Goal: Task Accomplishment & Management: Manage account settings

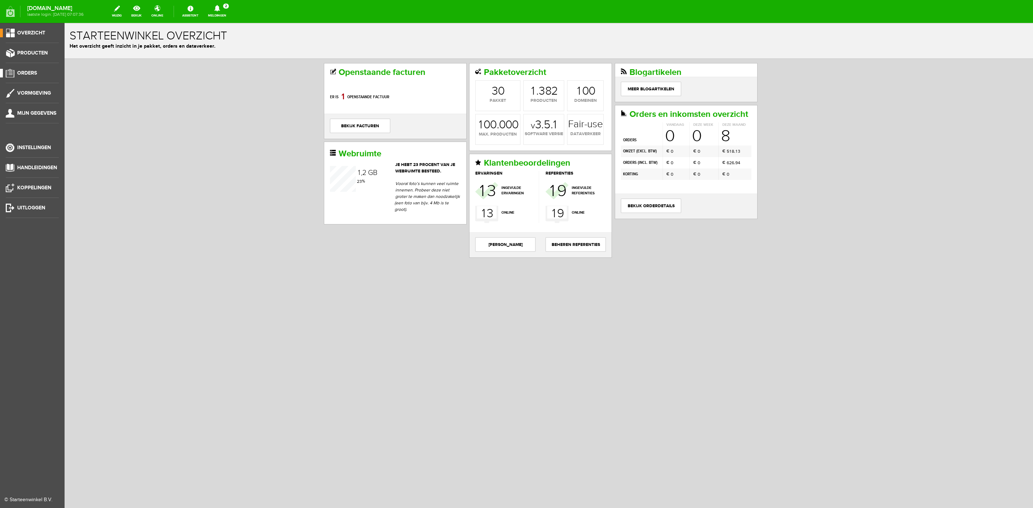
click at [28, 72] on span "Orders" at bounding box center [27, 73] width 20 height 6
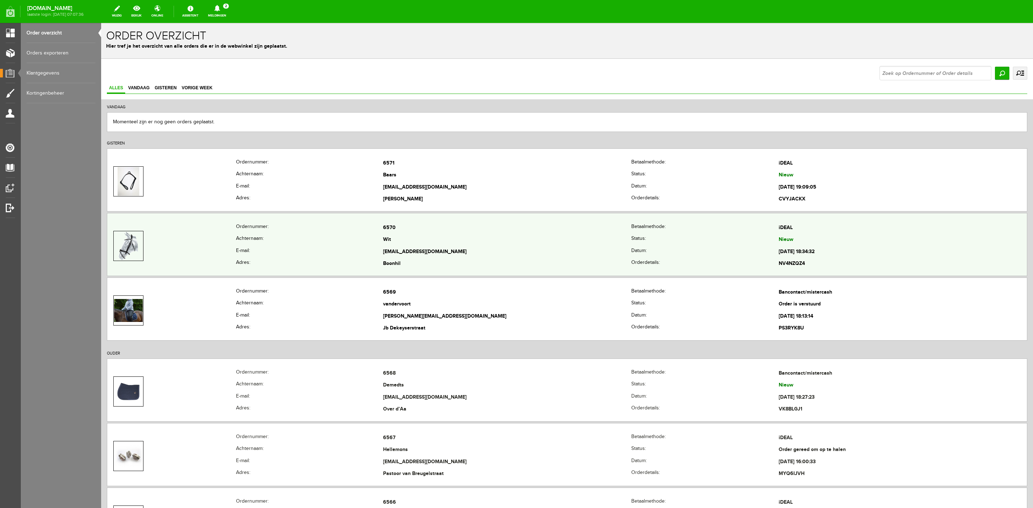
click at [150, 255] on td at bounding box center [171, 246] width 129 height 48
click at [124, 246] on img at bounding box center [128, 246] width 19 height 29
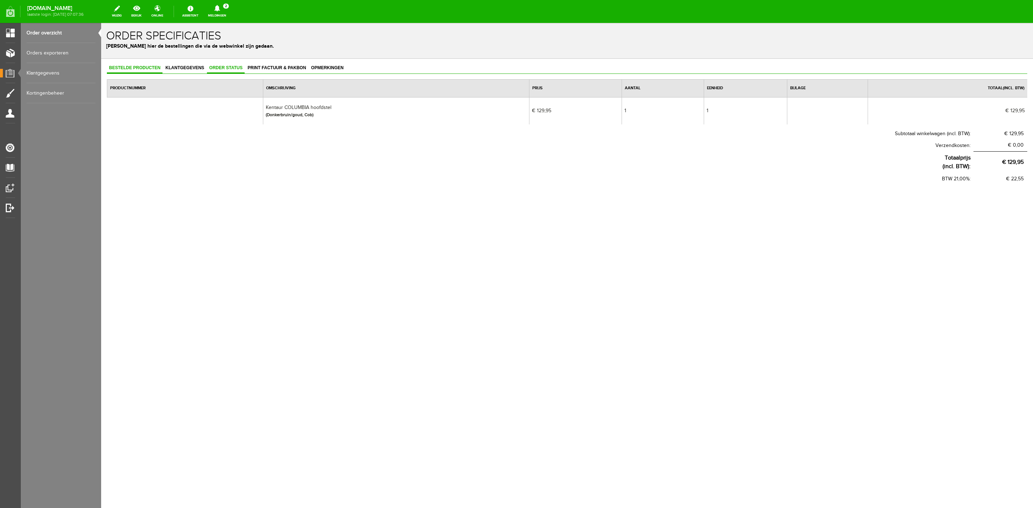
click at [217, 69] on span "Order status" at bounding box center [226, 67] width 38 height 5
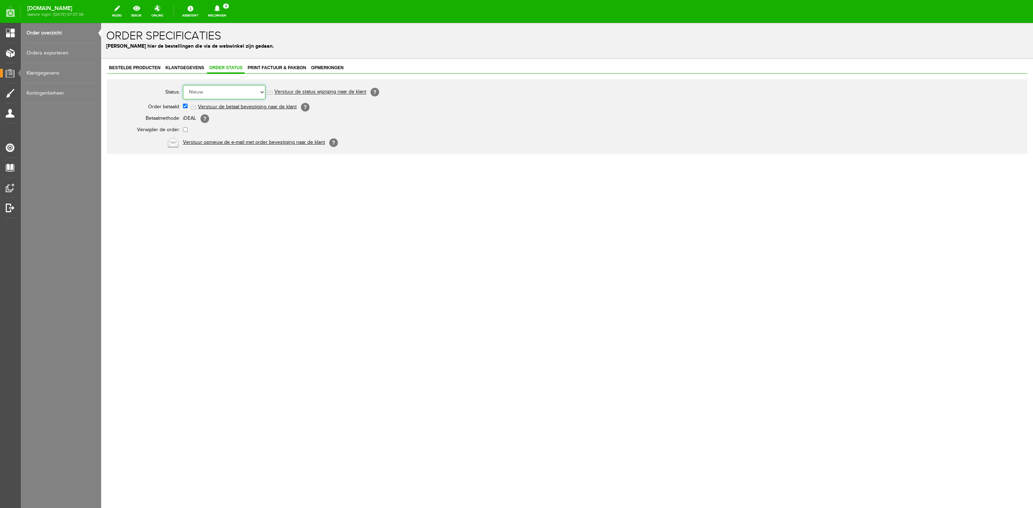
click at [228, 88] on select "Order niet afgerond Nieuw Order in behandeling Wacht op leverancier Wacht op be…" at bounding box center [224, 92] width 83 height 14
select select "2"
click at [183, 85] on select "Order niet afgerond Nieuw Order in behandeling Wacht op leverancier Wacht op be…" at bounding box center [224, 92] width 83 height 14
click at [290, 91] on link "Verstuur de status wijziging naar de klant" at bounding box center [320, 92] width 92 height 6
click at [123, 65] on span "Bestelde producten" at bounding box center [135, 67] width 56 height 5
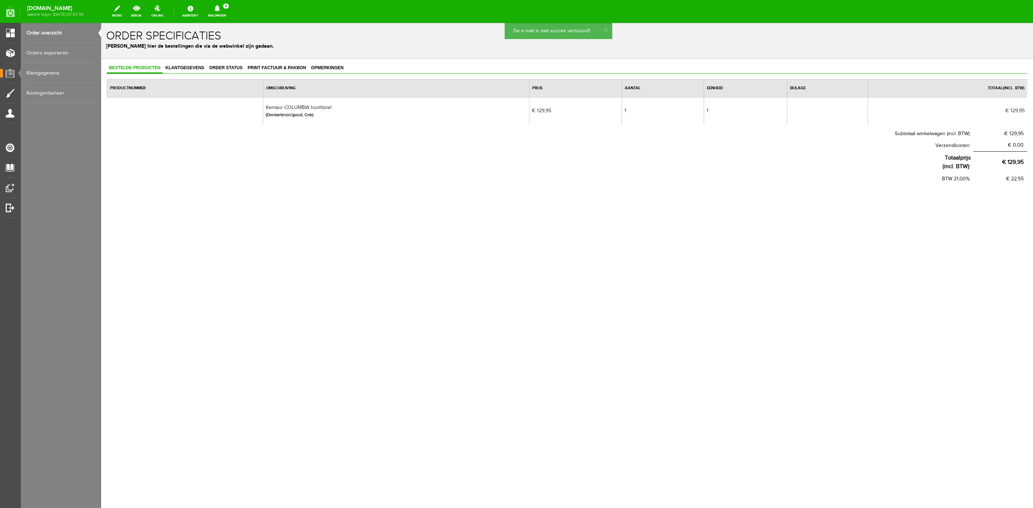
click at [57, 33] on link "Order overzicht" at bounding box center [61, 33] width 69 height 20
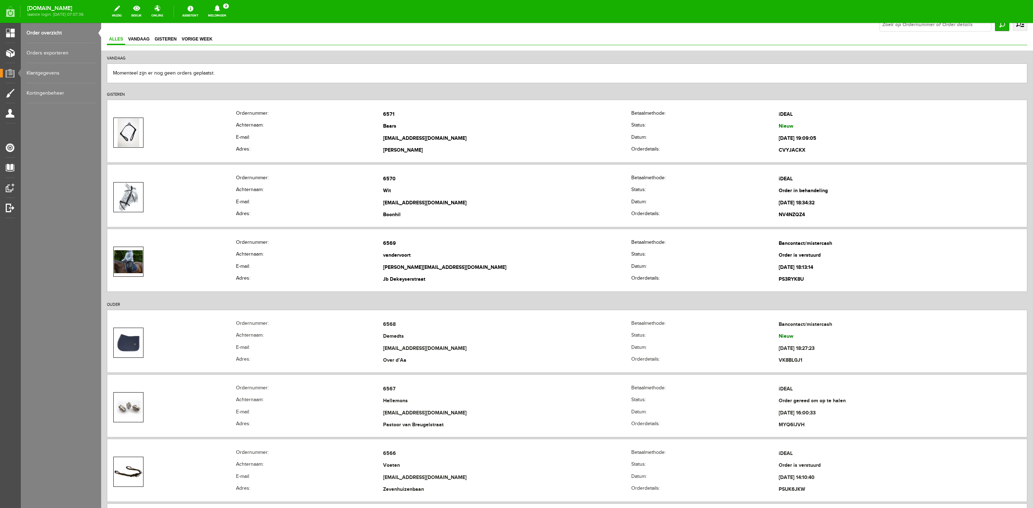
scroll to position [54, 0]
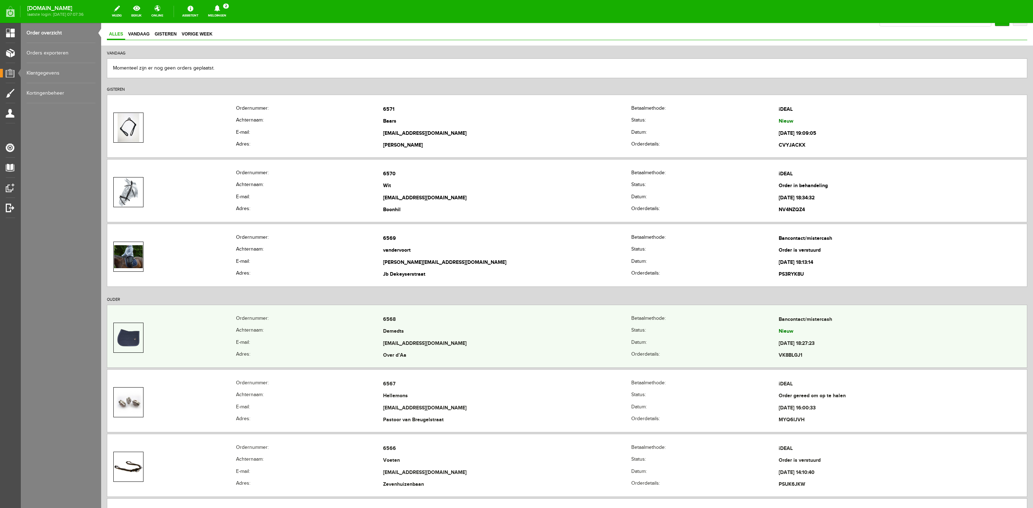
click at [139, 338] on img at bounding box center [128, 338] width 29 height 29
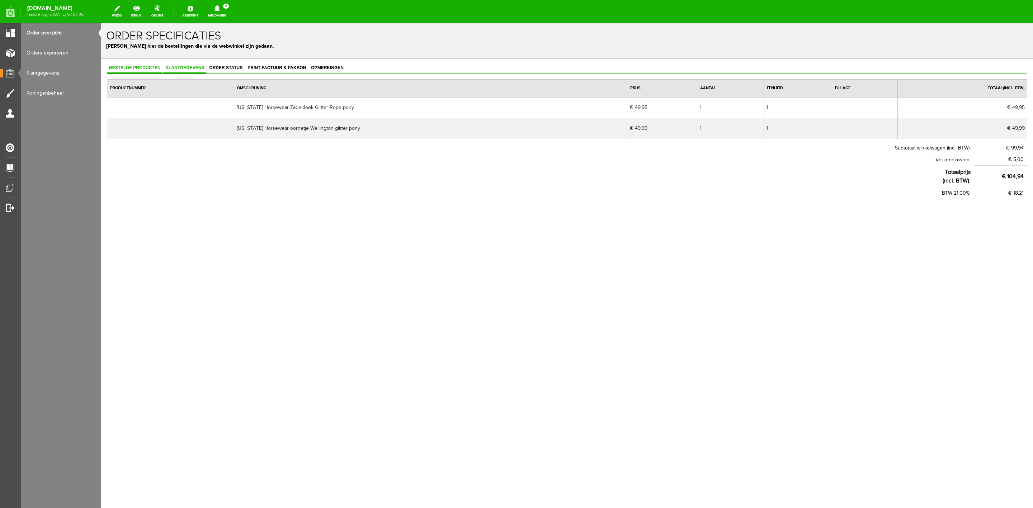
click at [177, 67] on span "Klantgegevens" at bounding box center [184, 67] width 43 height 5
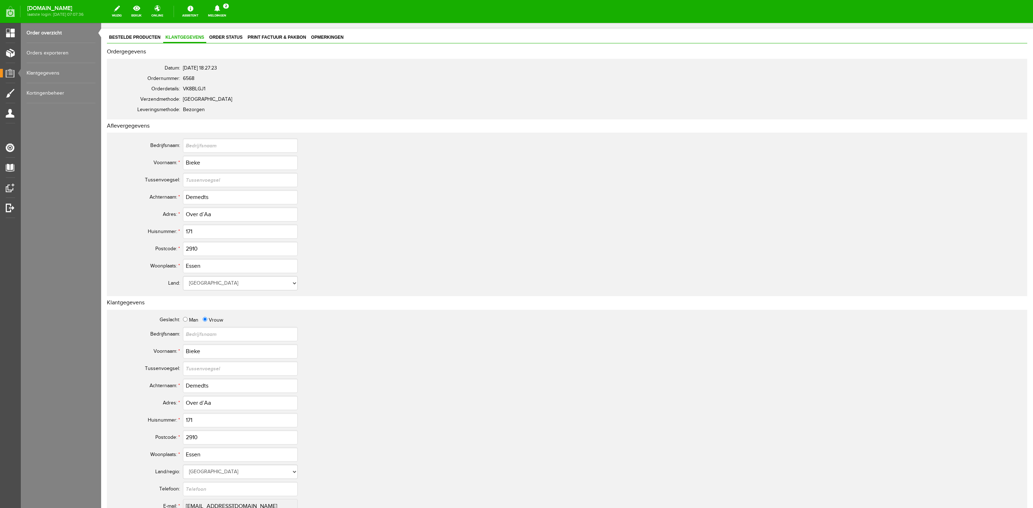
scroll to position [197, 0]
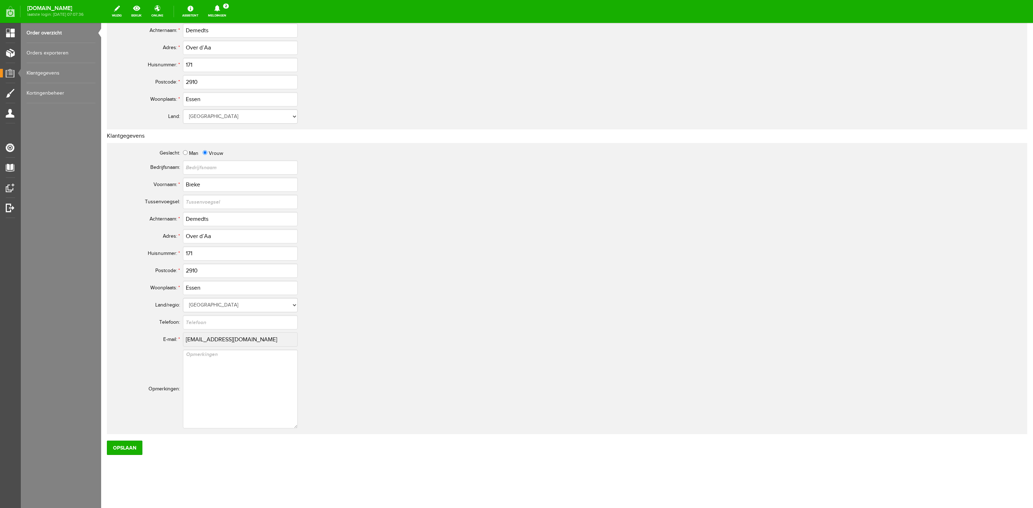
click at [179, 343] on tr "E-mail: * [EMAIL_ADDRESS][DOMAIN_NAME]" at bounding box center [283, 339] width 344 height 17
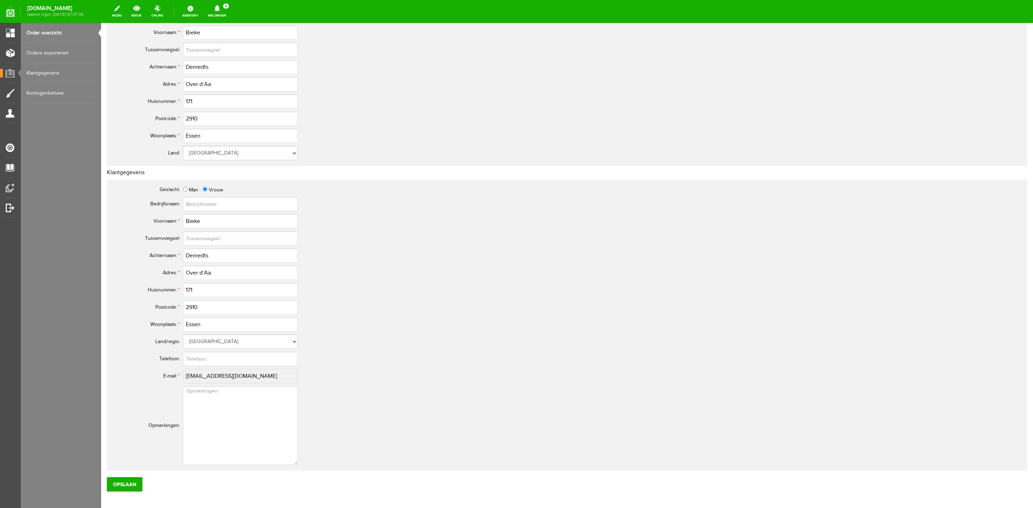
scroll to position [0, 0]
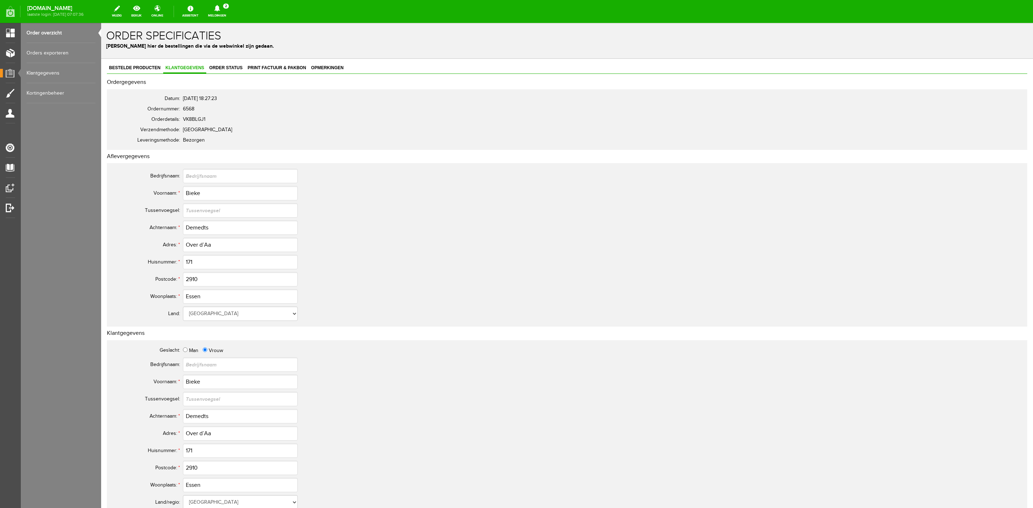
click at [42, 49] on link "Orders exporteren" at bounding box center [61, 53] width 69 height 20
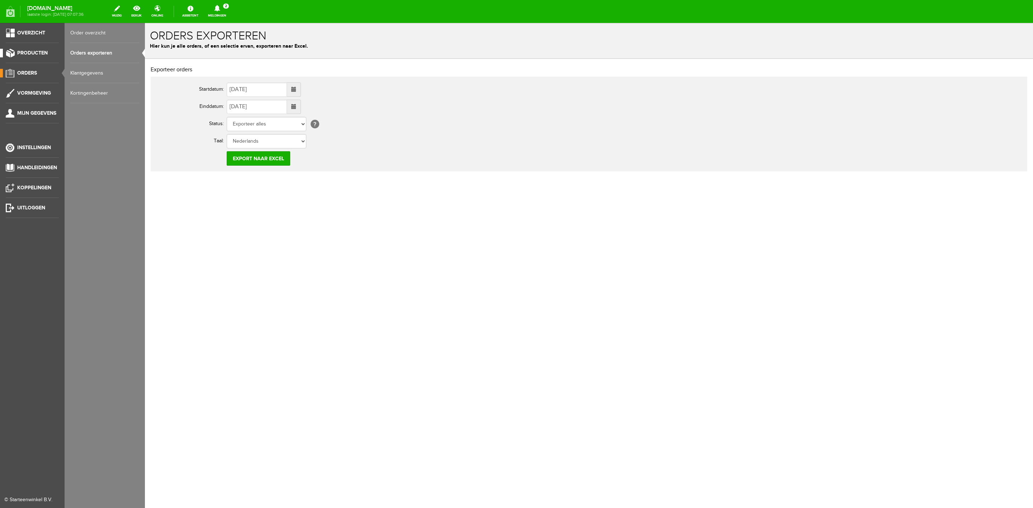
click at [11, 51] on link "Producten" at bounding box center [29, 53] width 59 height 9
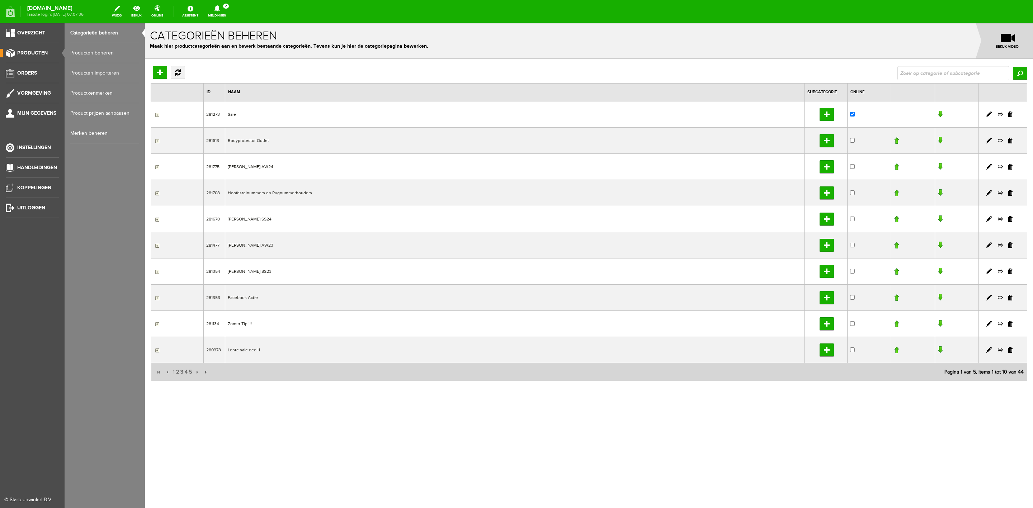
click at [80, 50] on link "Producten beheren" at bounding box center [104, 53] width 69 height 20
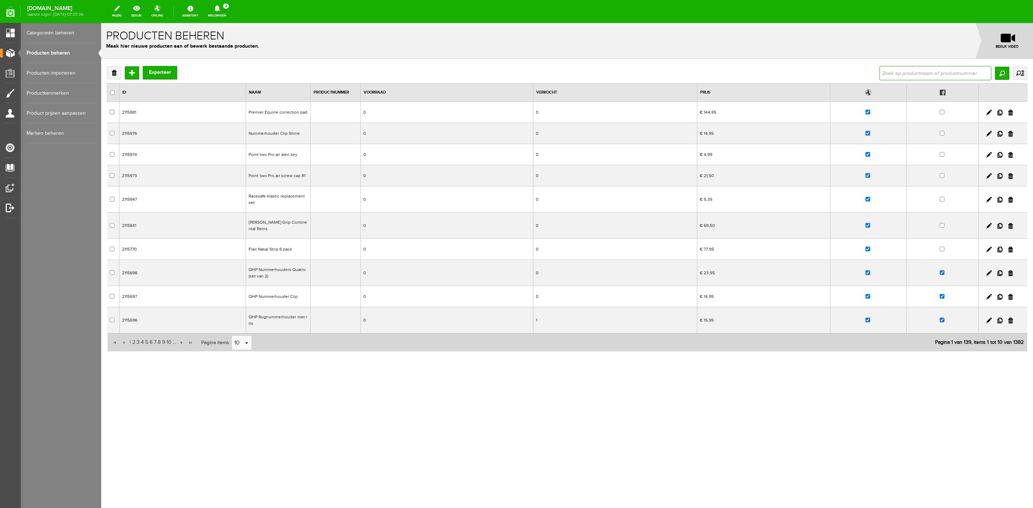
click at [911, 72] on input "text" at bounding box center [936, 73] width 112 height 14
click at [61, 51] on link "Producten beheren" at bounding box center [61, 53] width 69 height 20
click at [900, 77] on input "text" at bounding box center [936, 73] width 112 height 14
type input "[US_STATE] horsewear"
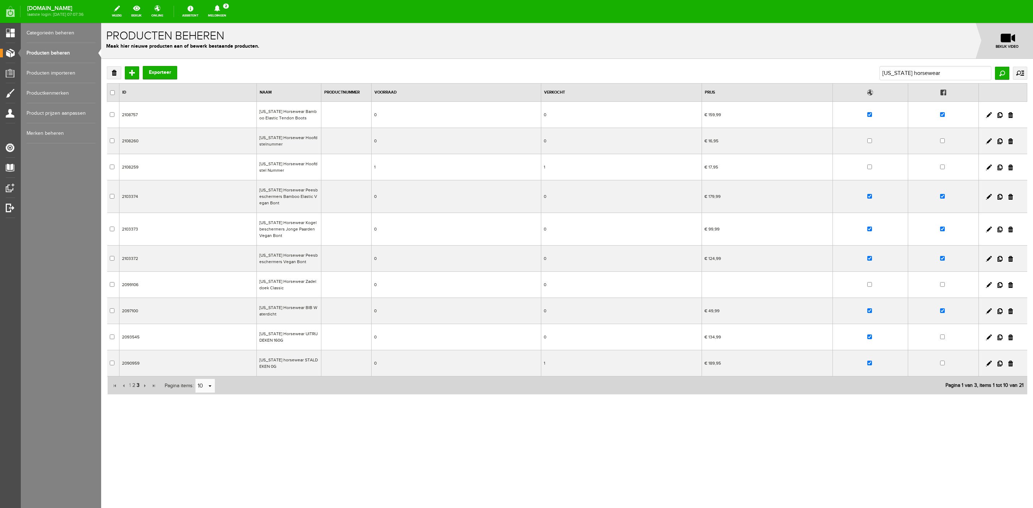
click at [139, 387] on span "3" at bounding box center [138, 385] width 4 height 14
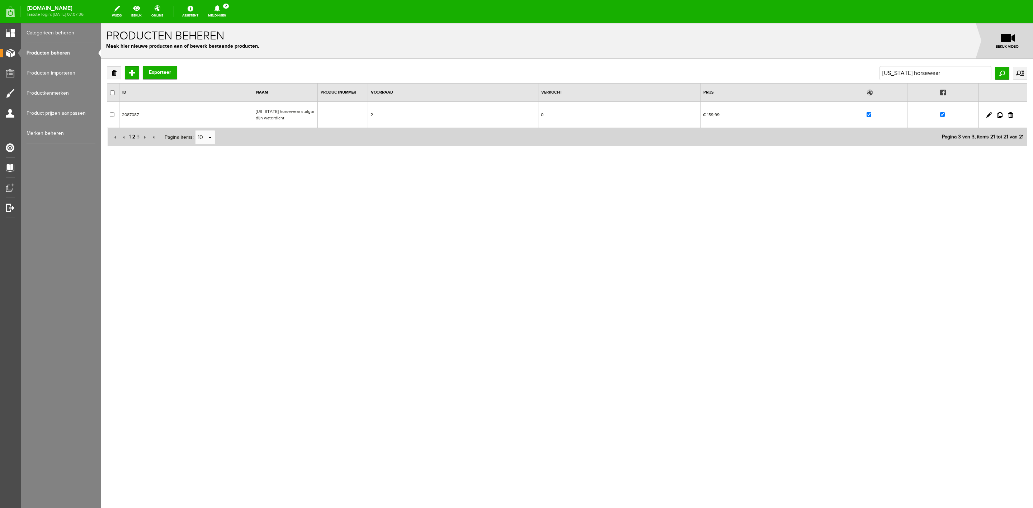
click at [133, 137] on span "2" at bounding box center [134, 137] width 4 height 14
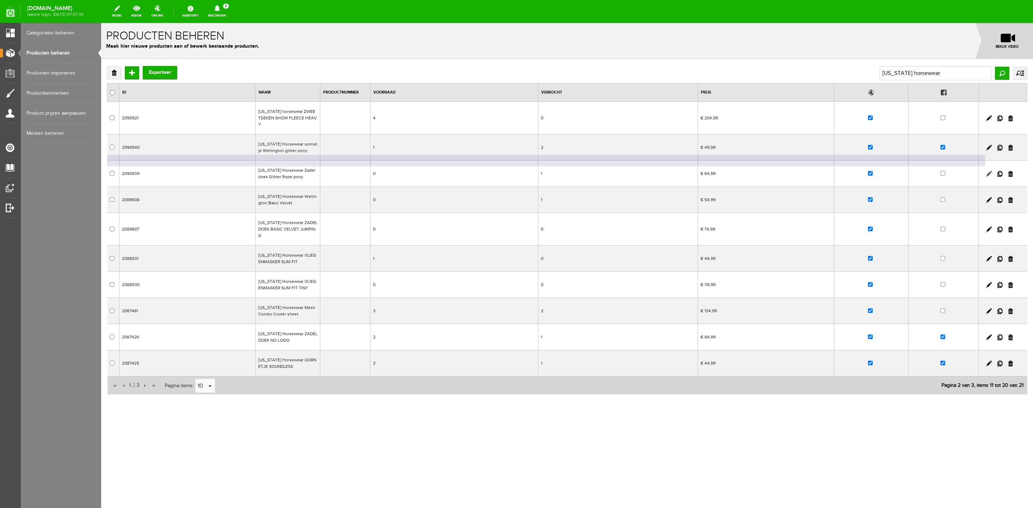
click at [987, 171] on link at bounding box center [989, 174] width 6 height 6
checkbox input "true"
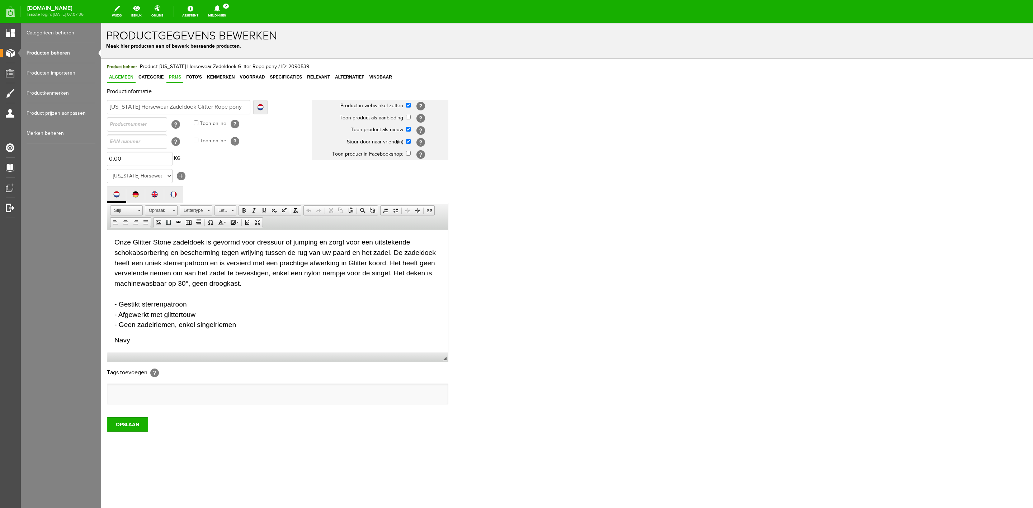
click at [180, 80] on span "Prijs" at bounding box center [174, 77] width 17 height 5
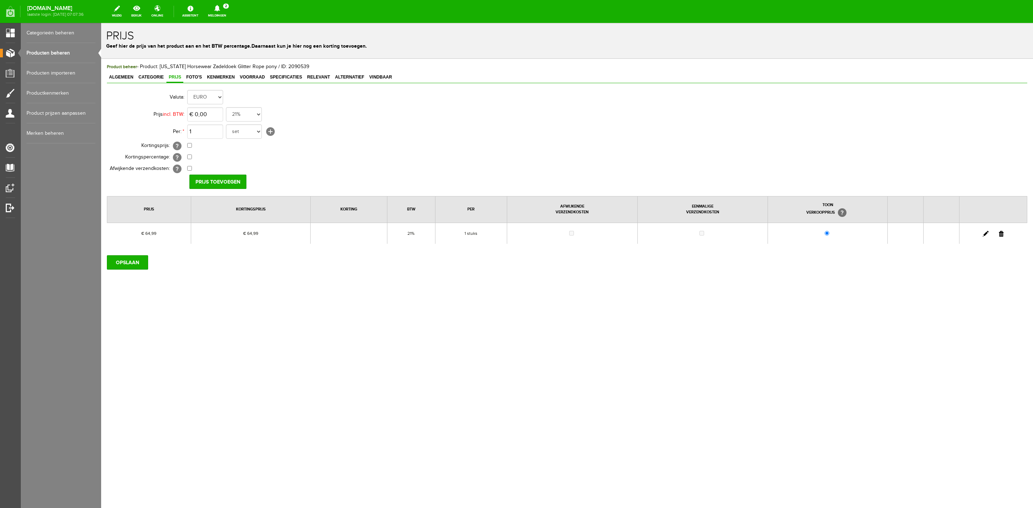
click at [984, 237] on link at bounding box center [986, 234] width 6 height 6
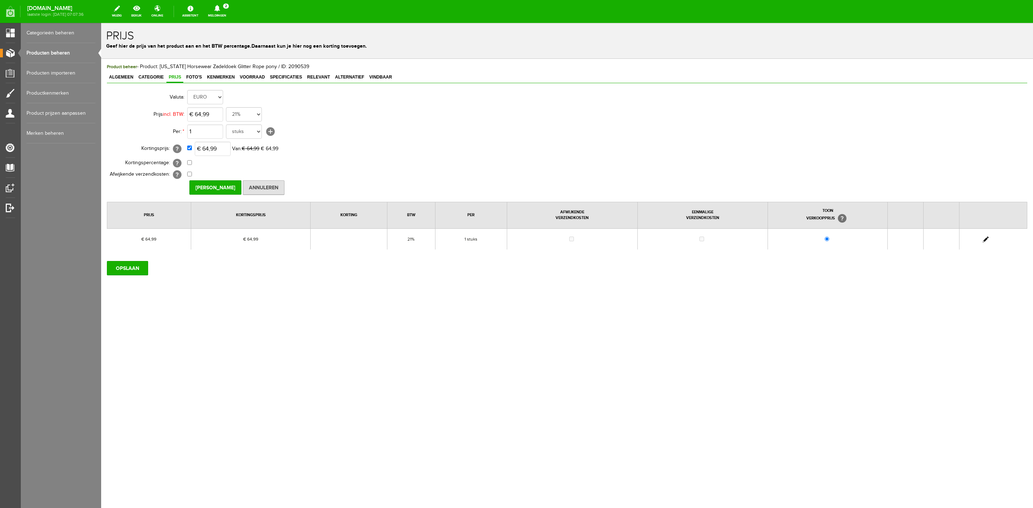
click at [53, 55] on link "Producten beheren" at bounding box center [61, 53] width 69 height 20
drag, startPoint x: 115, startPoint y: 260, endPoint x: 120, endPoint y: 267, distance: 8.3
click at [116, 263] on div "OPSLAAN" at bounding box center [567, 265] width 920 height 20
click at [120, 268] on input "OPSLAAN" at bounding box center [127, 268] width 41 height 14
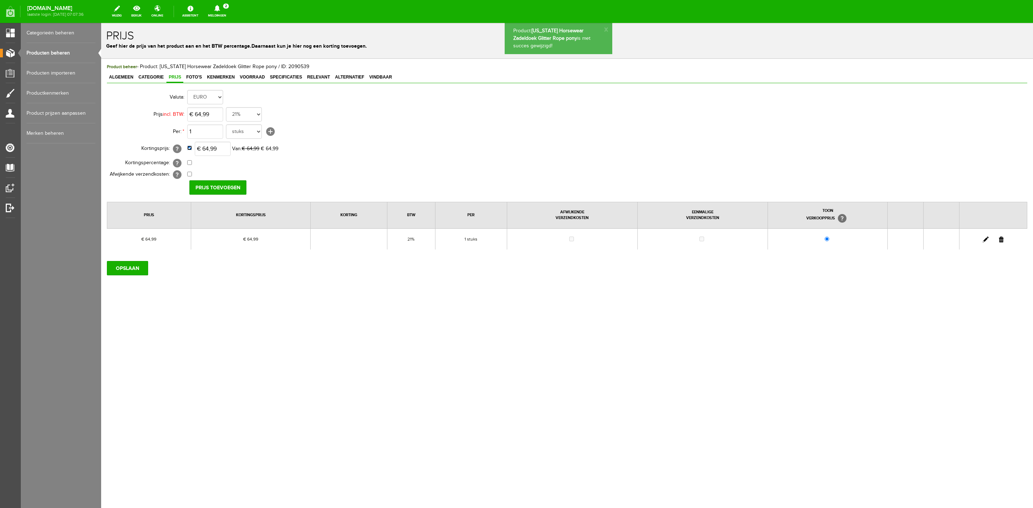
click at [188, 150] on input "checkbox" at bounding box center [189, 148] width 5 height 5
checkbox input "false"
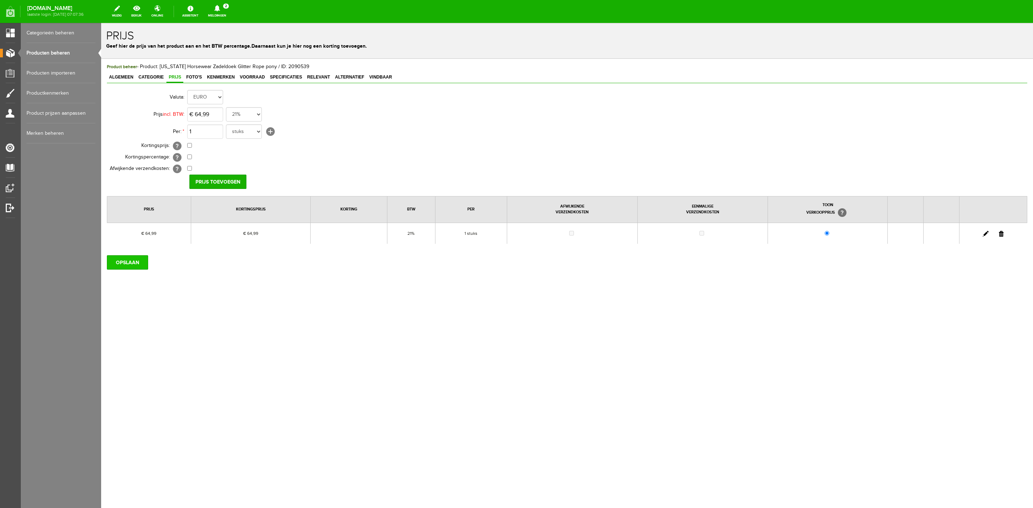
click at [134, 263] on input "OPSLAAN" at bounding box center [127, 262] width 41 height 14
click at [64, 50] on link "Producten beheren" at bounding box center [61, 53] width 69 height 20
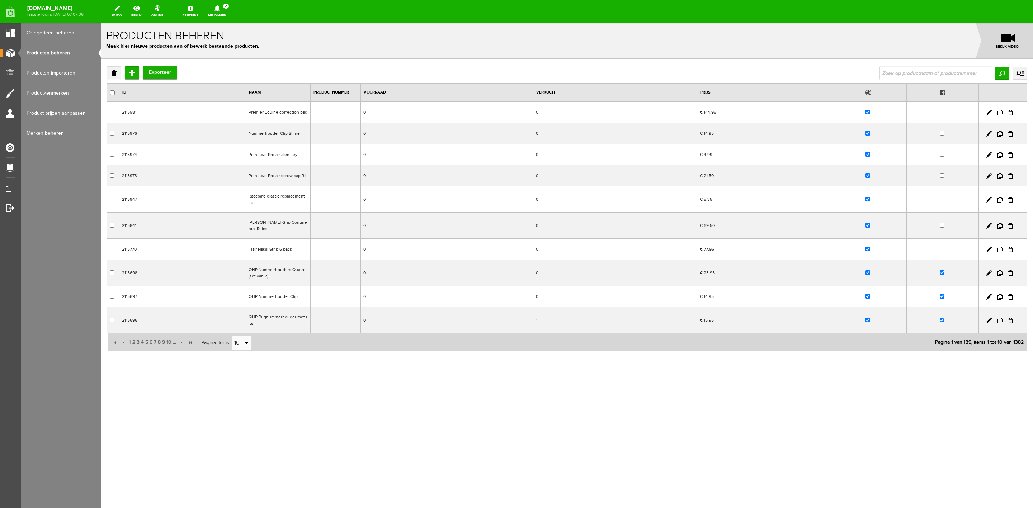
click at [909, 74] on input "text" at bounding box center [936, 73] width 112 height 14
type input "[US_STATE] horsewear"
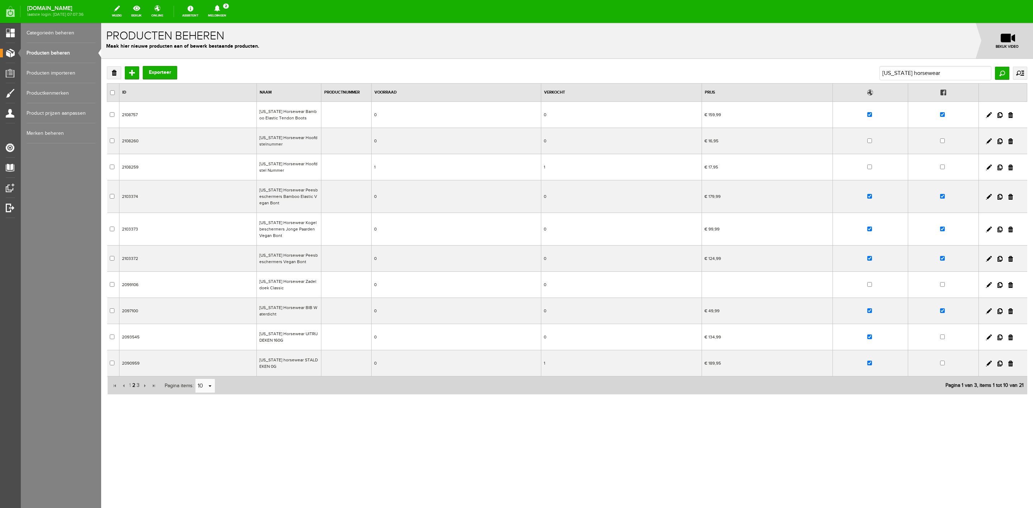
click at [133, 390] on span "2" at bounding box center [134, 385] width 4 height 14
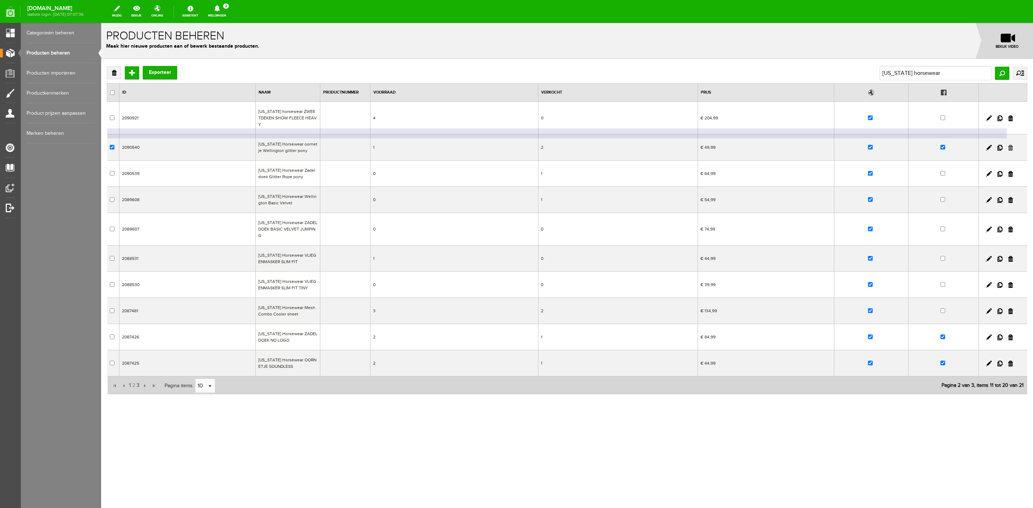
click at [1009, 145] on link at bounding box center [1010, 148] width 5 height 6
checkbox input "true"
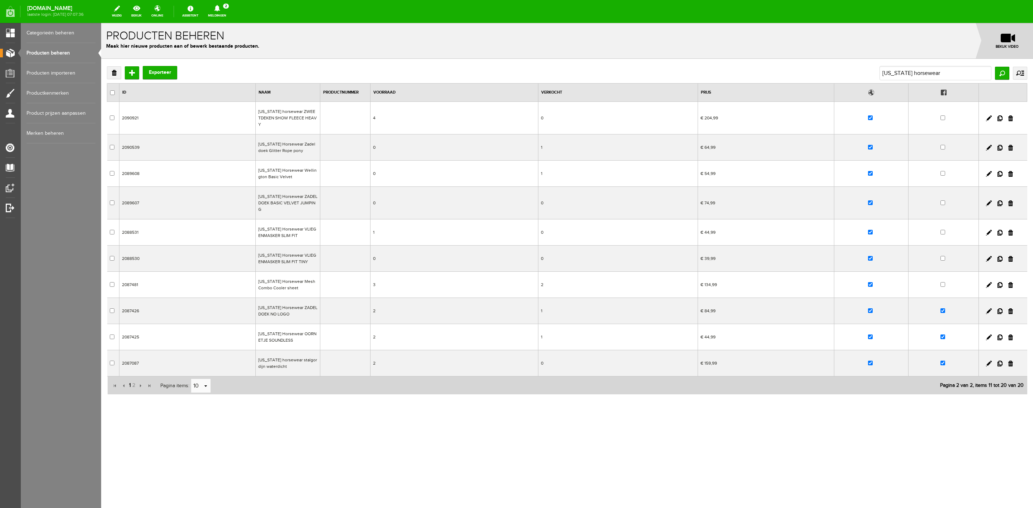
click at [129, 378] on span "1" at bounding box center [129, 385] width 3 height 14
click at [133, 389] on span "2" at bounding box center [134, 385] width 4 height 14
click at [128, 378] on span "1" at bounding box center [129, 385] width 3 height 14
click at [58, 53] on link "Producten beheren" at bounding box center [61, 53] width 69 height 20
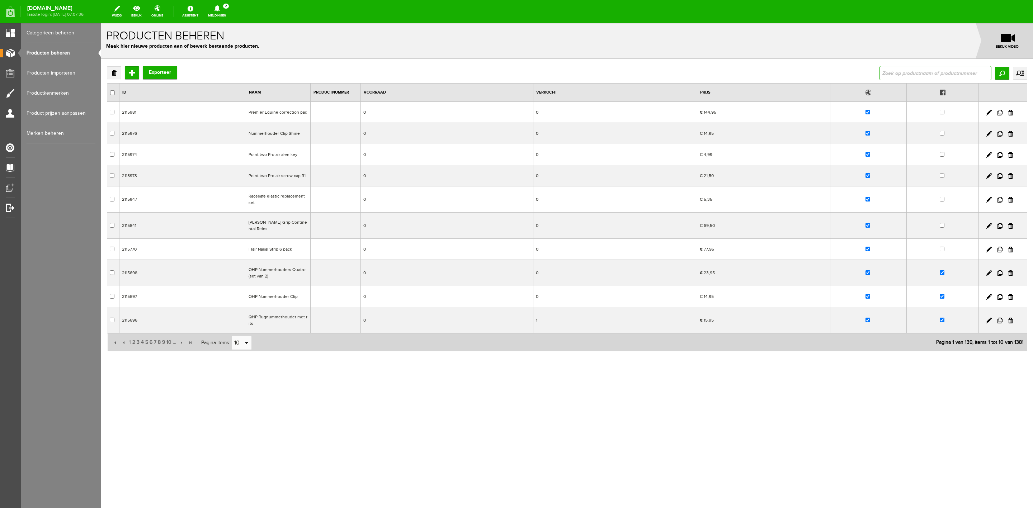
click at [915, 73] on input "text" at bounding box center [936, 73] width 112 height 14
type input "[GEOGRAPHIC_DATA]"
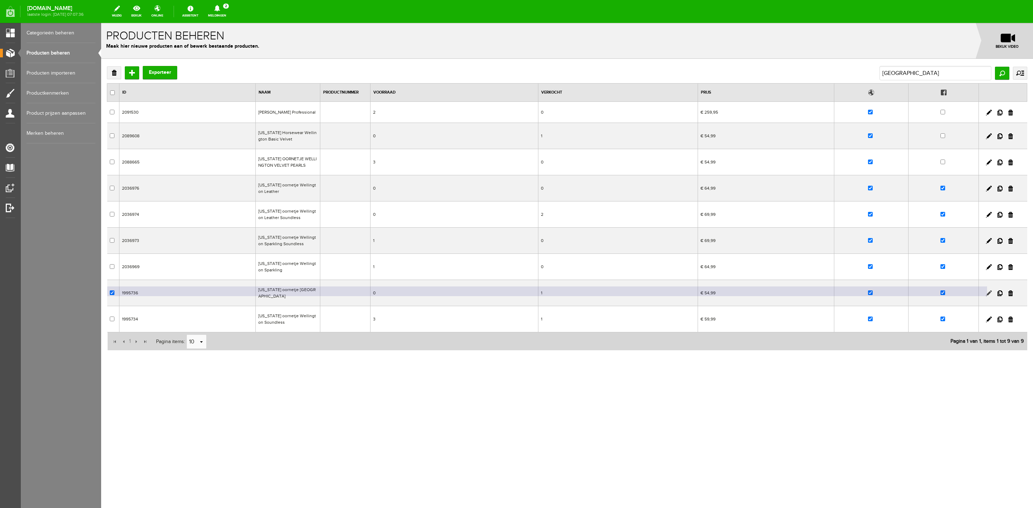
click at [989, 296] on link at bounding box center [989, 294] width 6 height 6
checkbox input "true"
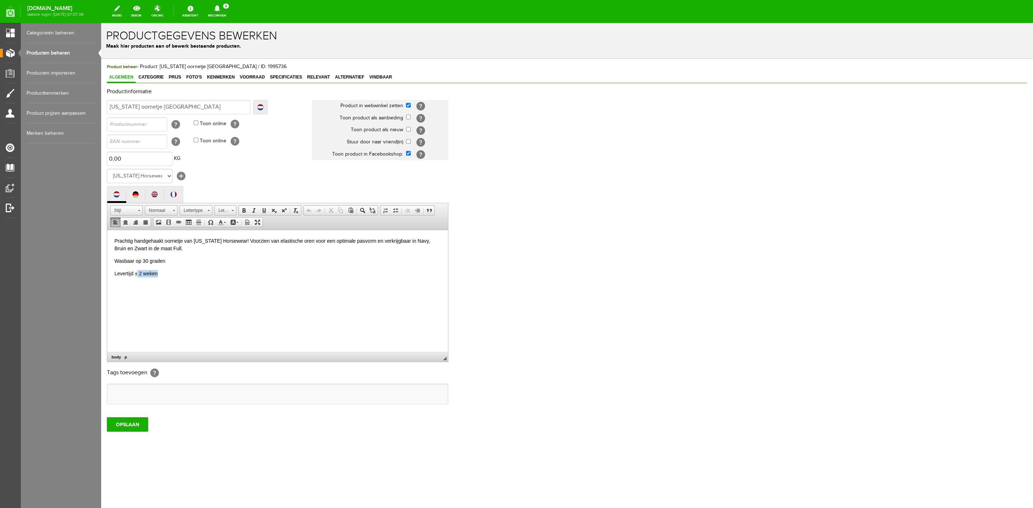
drag, startPoint x: 165, startPoint y: 272, endPoint x: 136, endPoint y: 273, distance: 29.1
click at [136, 273] on p "Levertijd ± 2 weken" at bounding box center [277, 274] width 326 height 8
drag, startPoint x: 209, startPoint y: 290, endPoint x: 215, endPoint y: 277, distance: 14.3
click at [211, 284] on html "Prachtig handgehaakt oornetje van [US_STATE] Horsewear! Voorzien van elastische…" at bounding box center [277, 257] width 341 height 55
click at [166, 274] on p "Levertijd ± 2 weken" at bounding box center [277, 274] width 326 height 8
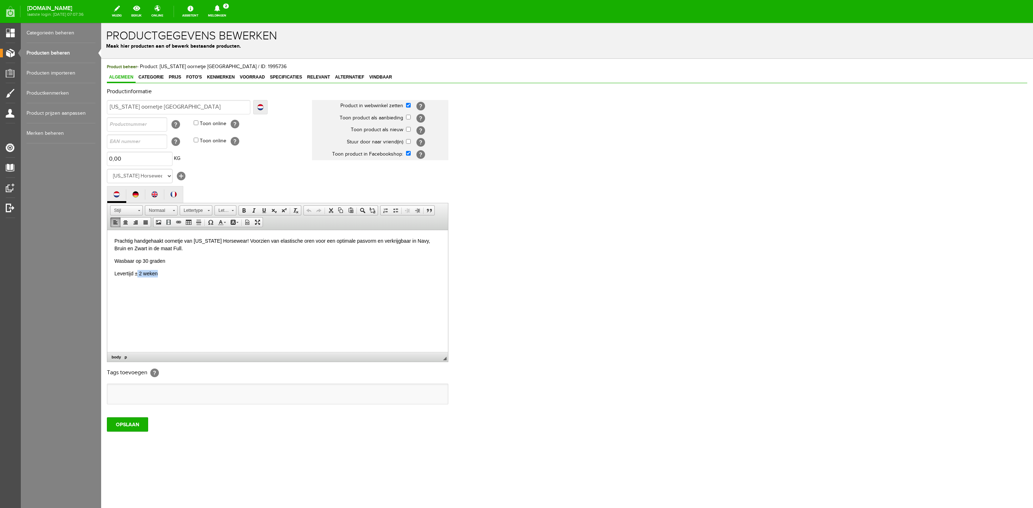
click at [169, 269] on body "Prachtig handgehaakt oornetje van [US_STATE] Horsewear! Voorzien van elastische…" at bounding box center [277, 257] width 326 height 40
click at [157, 270] on p "Levertijd ± 2 weken" at bounding box center [277, 274] width 326 height 8
drag, startPoint x: 164, startPoint y: 269, endPoint x: 134, endPoint y: 273, distance: 30.7
click at [134, 273] on p "Levertijd ± 2 weken" at bounding box center [277, 274] width 326 height 8
drag, startPoint x: 132, startPoint y: 271, endPoint x: 148, endPoint y: 272, distance: 15.8
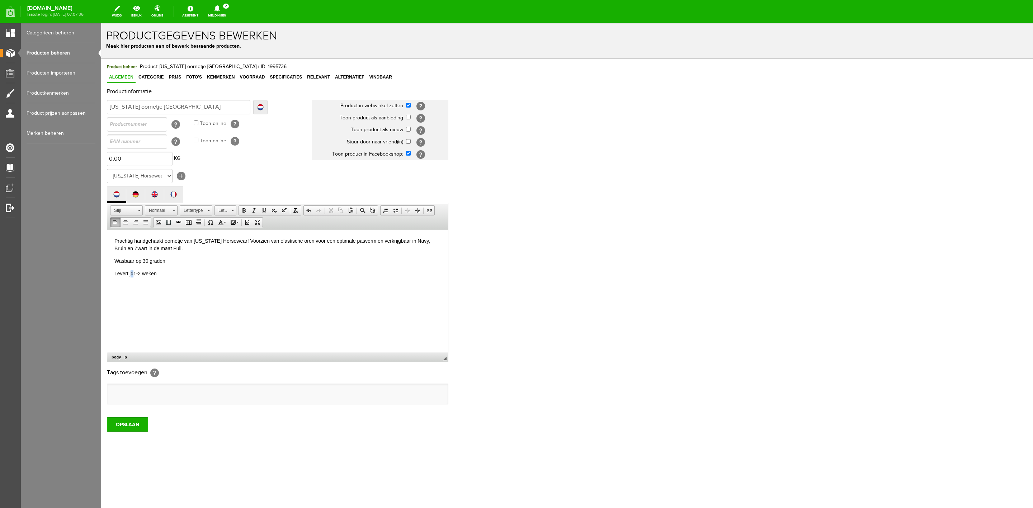
click at [135, 271] on p "Levertijd1-2 weken" at bounding box center [277, 274] width 326 height 8
click at [174, 272] on p "Levertijd1-2 weken" at bounding box center [277, 274] width 326 height 8
click at [178, 247] on p "Prachtig handgehaakt oornetje van [US_STATE] Horsewear! Voorzien van elastische…" at bounding box center [277, 244] width 326 height 15
drag, startPoint x: 178, startPoint y: 247, endPoint x: 160, endPoint y: 248, distance: 18.3
click at [160, 248] on p "Prachtig handgehaakt oornetje van [US_STATE] Horsewear! Voorzien van elastische…" at bounding box center [277, 244] width 326 height 15
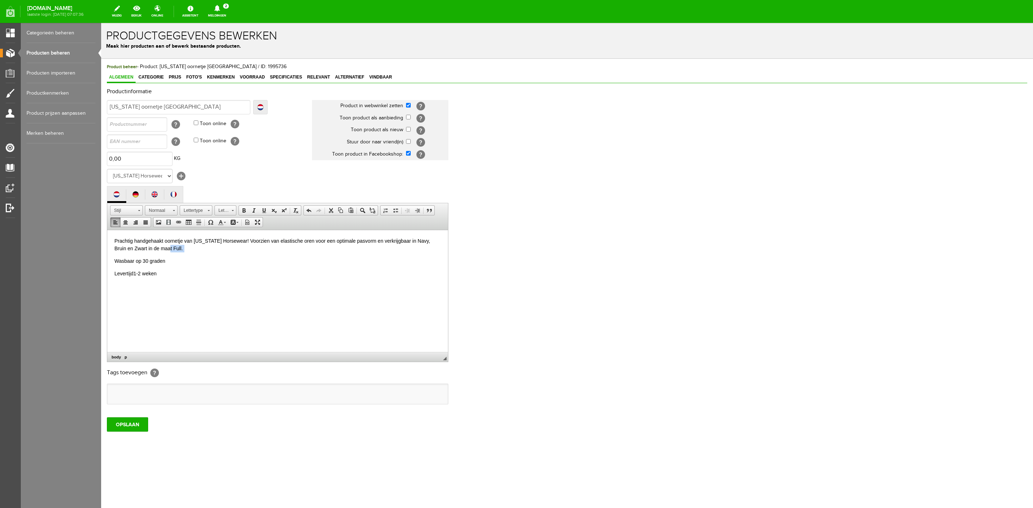
click at [199, 251] on p "Prachtig handgehaakt oornetje van [US_STATE] Horsewear! Voorzien van elastische…" at bounding box center [277, 244] width 326 height 15
click at [206, 248] on p "Prachtig handgehaakt oornetje van [US_STATE] Horsewear! Voorzien van elastische…" at bounding box center [277, 244] width 326 height 15
click at [149, 76] on span "Categorie" at bounding box center [150, 77] width 29 height 5
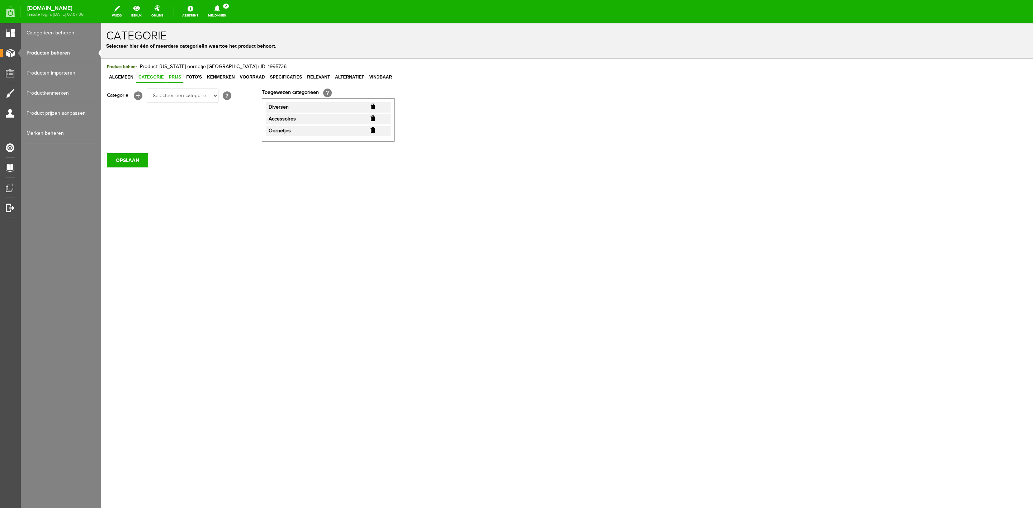
click at [175, 77] on span "Prijs" at bounding box center [174, 77] width 17 height 5
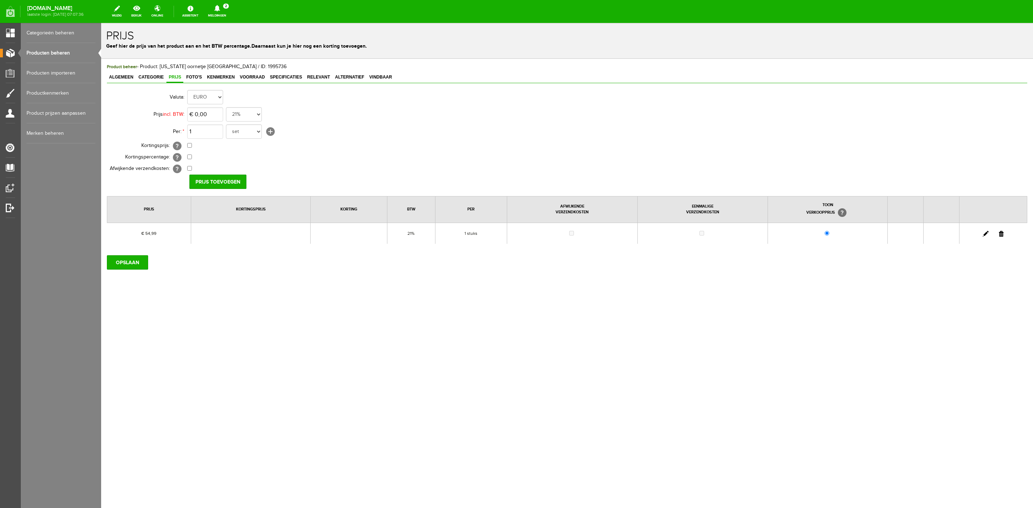
click at [985, 236] on link at bounding box center [986, 234] width 6 height 6
type input "€ 49,99"
click at [270, 179] on input "Annuleren" at bounding box center [264, 182] width 42 height 14
click at [196, 76] on span "Foto's" at bounding box center [194, 77] width 20 height 5
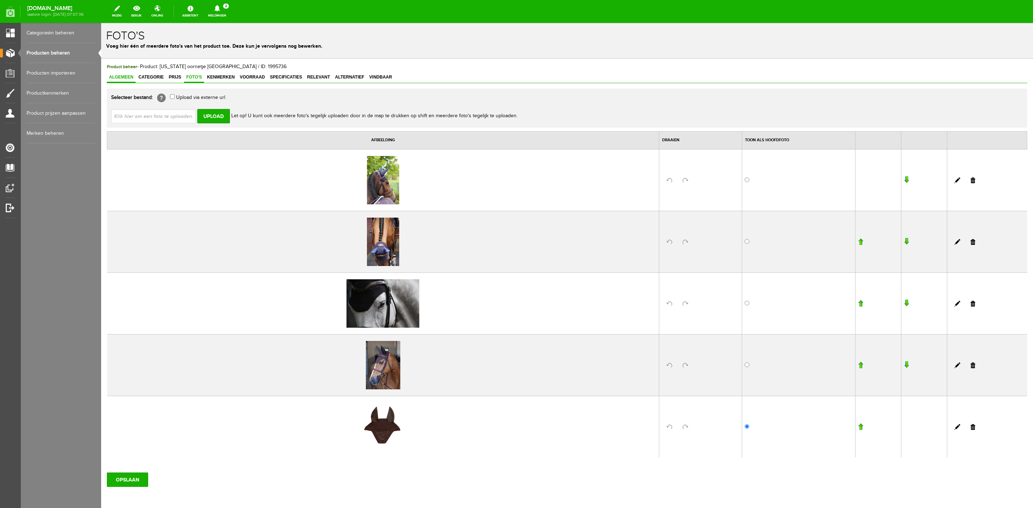
click at [122, 75] on span "Algemeen" at bounding box center [121, 77] width 29 height 5
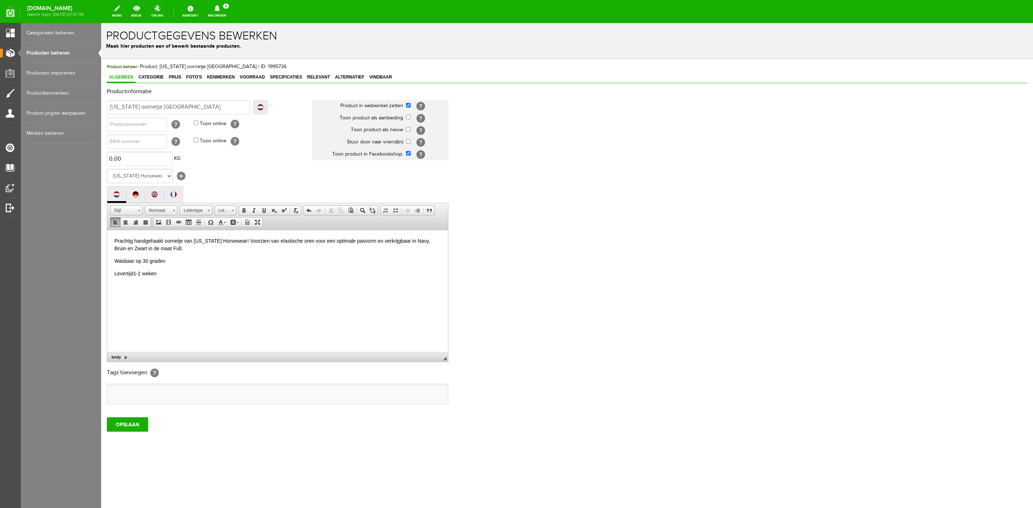
click at [272, 257] on p "Wasbaar op 30 graden" at bounding box center [277, 261] width 326 height 8
drag, startPoint x: 281, startPoint y: 288, endPoint x: 275, endPoint y: 286, distance: 6.1
click at [280, 288] on p "Zwart en Navy zijn leverbaar in Pony, Cob en Full" at bounding box center [277, 286] width 326 height 8
click at [216, 298] on p "Grijs, Bruin en [GEOGRAPHIC_DATA] alleen in Full" at bounding box center [277, 299] width 326 height 8
click at [193, 72] on link "Foto's" at bounding box center [194, 77] width 20 height 10
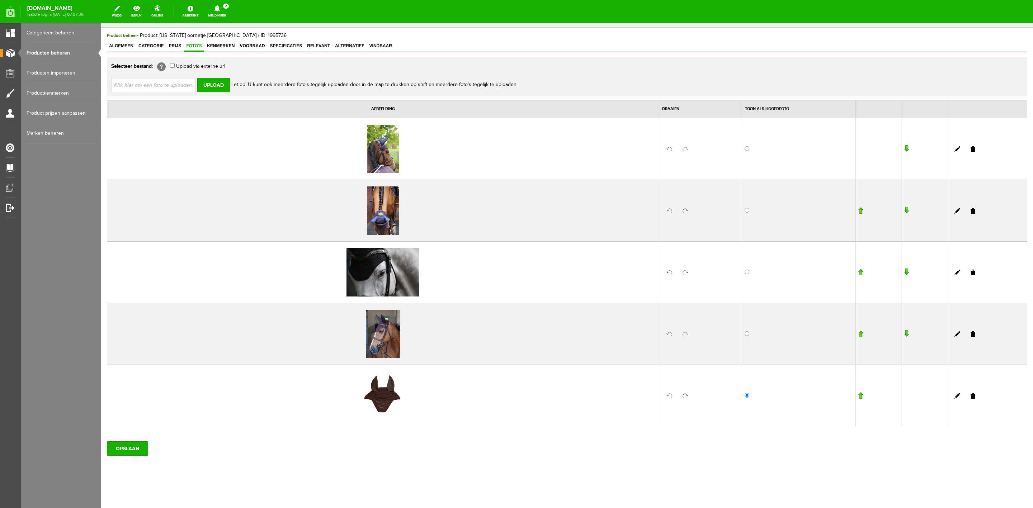
scroll to position [33, 0]
click at [163, 83] on input "file" at bounding box center [156, 84] width 90 height 14
type input "C:\fakepath\63d0bbe6ec5c2-ee9af8f332e2070bce523ab84d5220c5b082b928_42609_17_001…"
type input "63d0bbe6ec5c2-ee9af8f332e2070bce523ab84d5220c5b082b928_42609_17_001.avif; 65321…"
click at [215, 89] on input "Upload" at bounding box center [213, 84] width 33 height 14
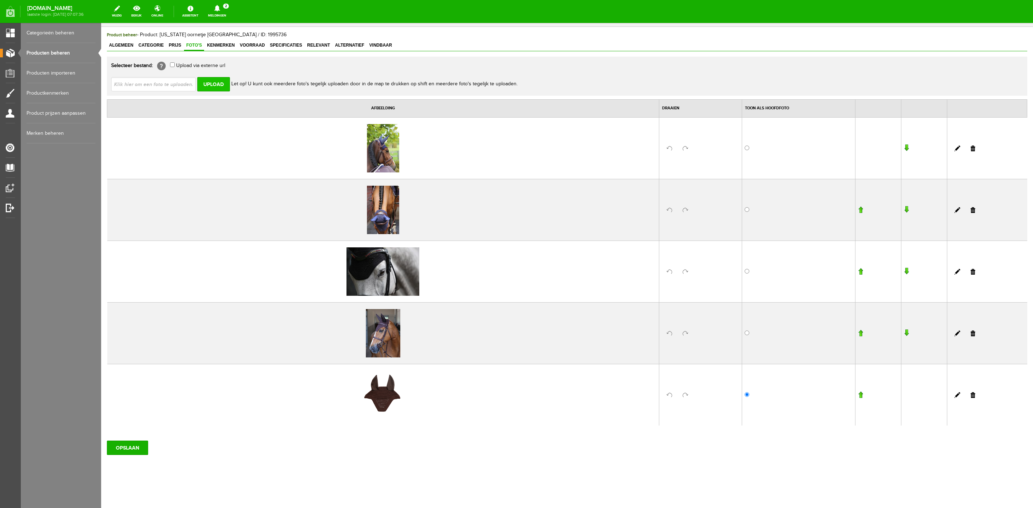
click at [212, 82] on input "Upload" at bounding box center [213, 84] width 33 height 14
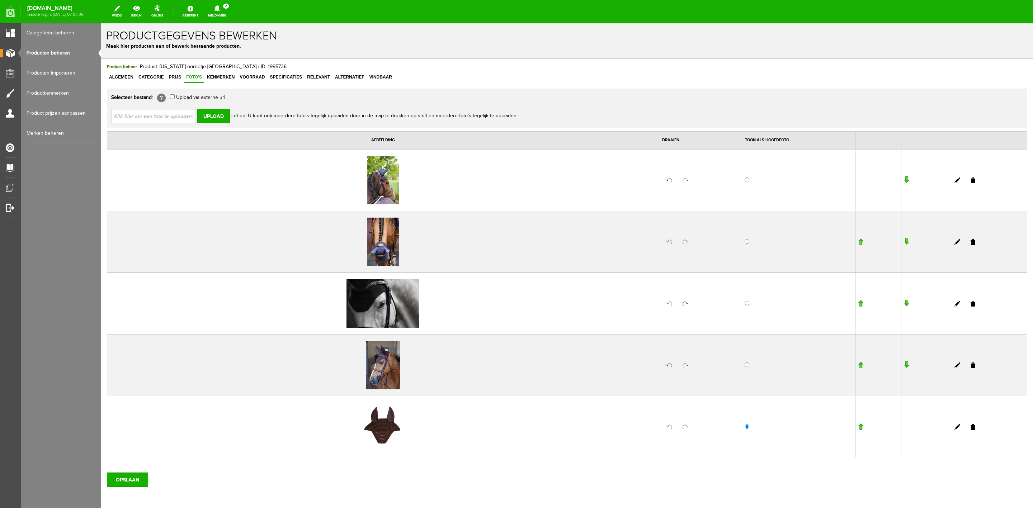
scroll to position [0, 0]
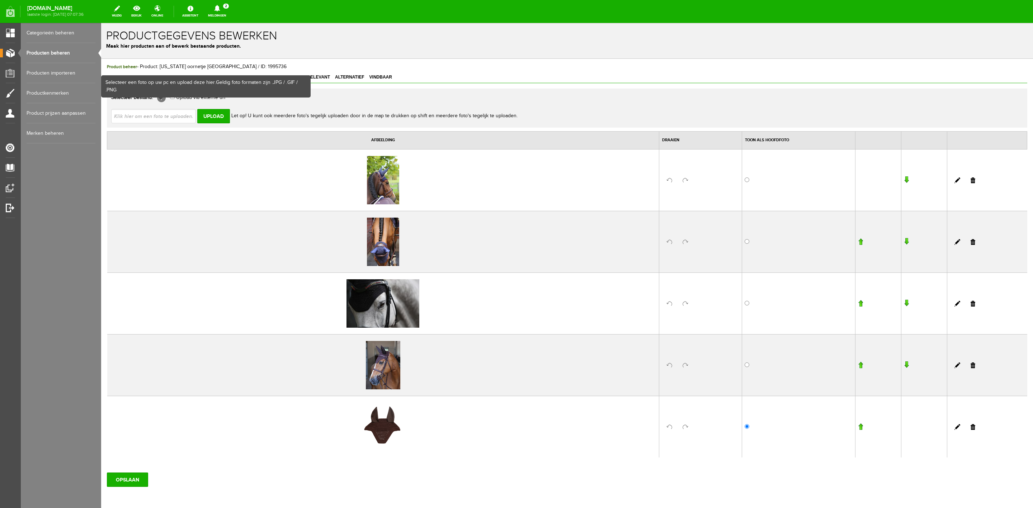
click at [170, 121] on input "file" at bounding box center [156, 116] width 90 height 14
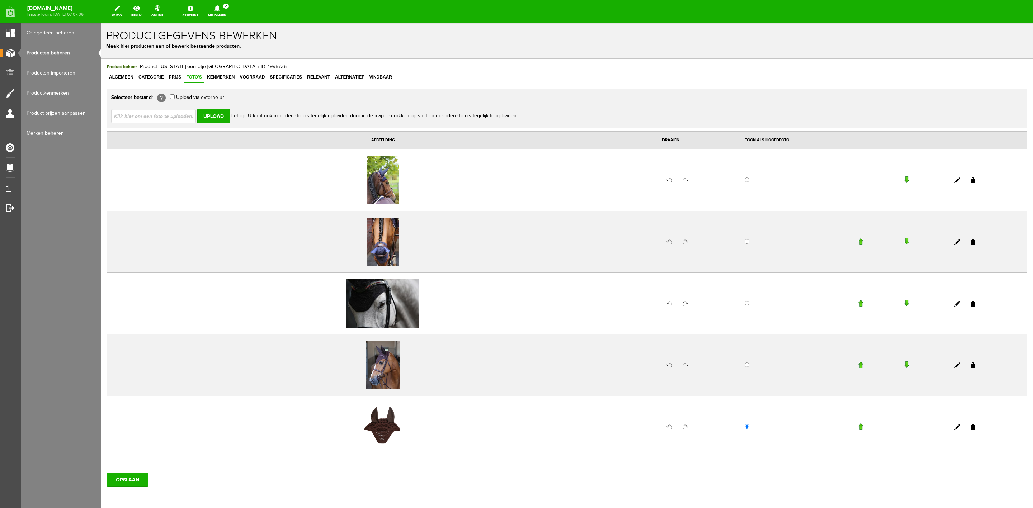
type input "C:\fakepath\Wellington [GEOGRAPHIC_DATA]jpg"
type input "Wellington bordeaux.jpg"
click at [182, 113] on input "file" at bounding box center [156, 116] width 90 height 14
click at [120, 484] on input "OPSLAAN" at bounding box center [127, 480] width 41 height 14
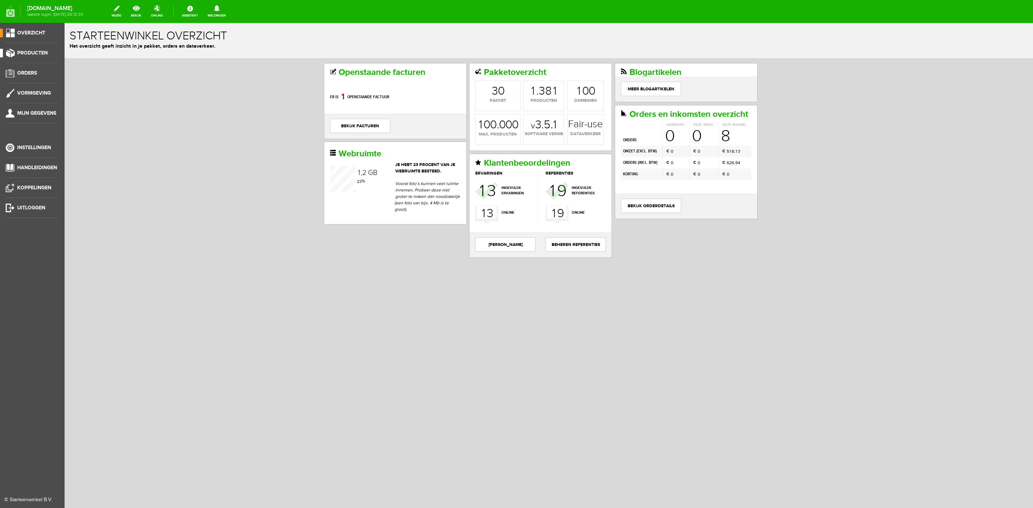
click at [41, 53] on span "Producten" at bounding box center [32, 53] width 30 height 6
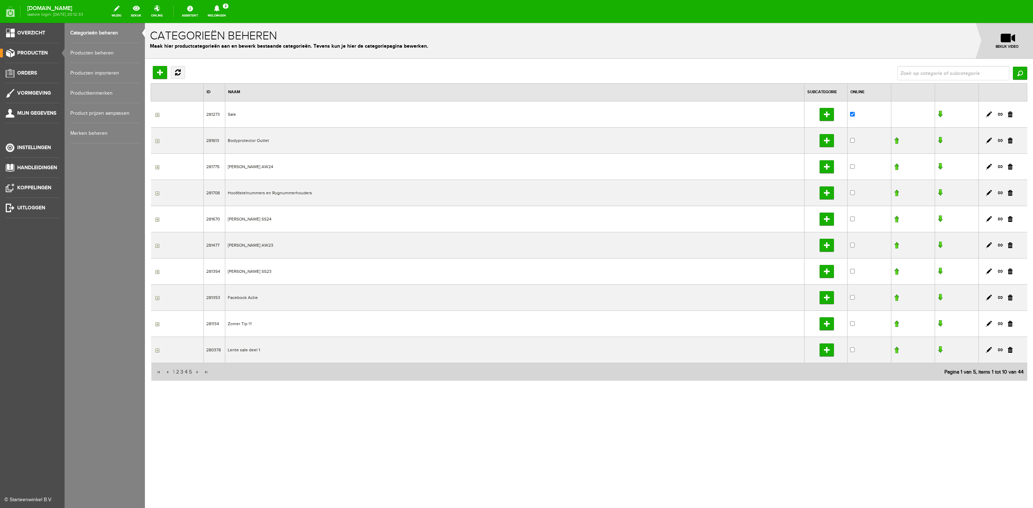
click at [85, 52] on link "Producten beheren" at bounding box center [104, 53] width 69 height 20
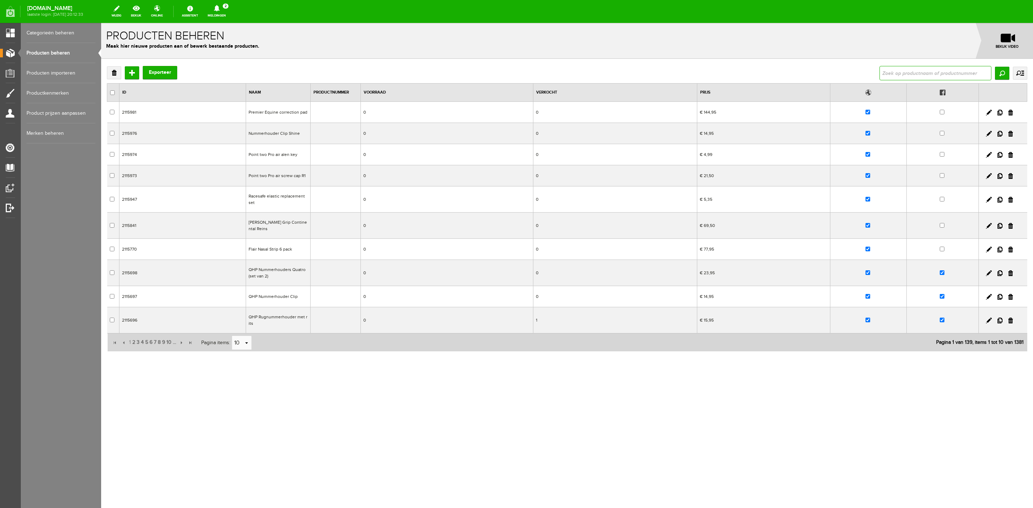
click at [909, 77] on input "text" at bounding box center [936, 73] width 112 height 14
type input "[GEOGRAPHIC_DATA]"
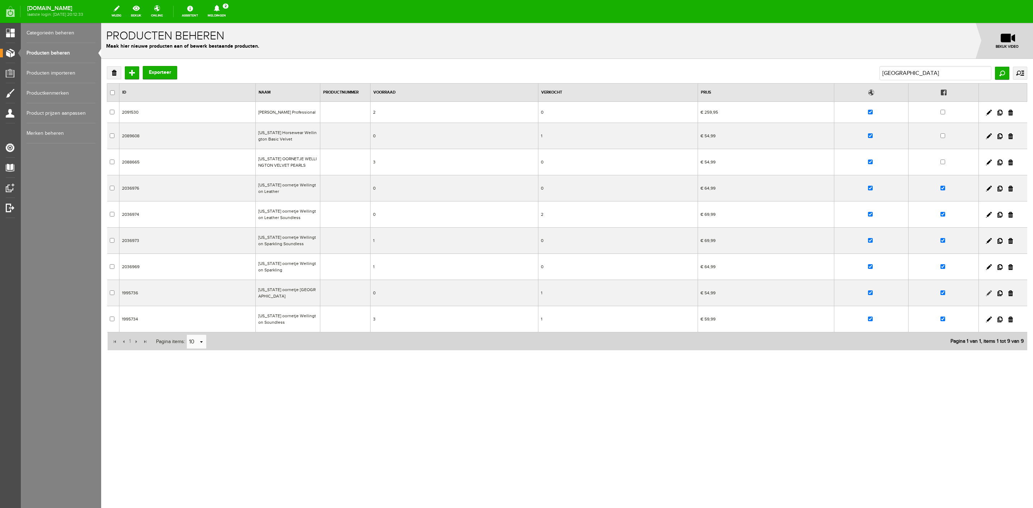
click at [989, 296] on link at bounding box center [989, 294] width 6 height 6
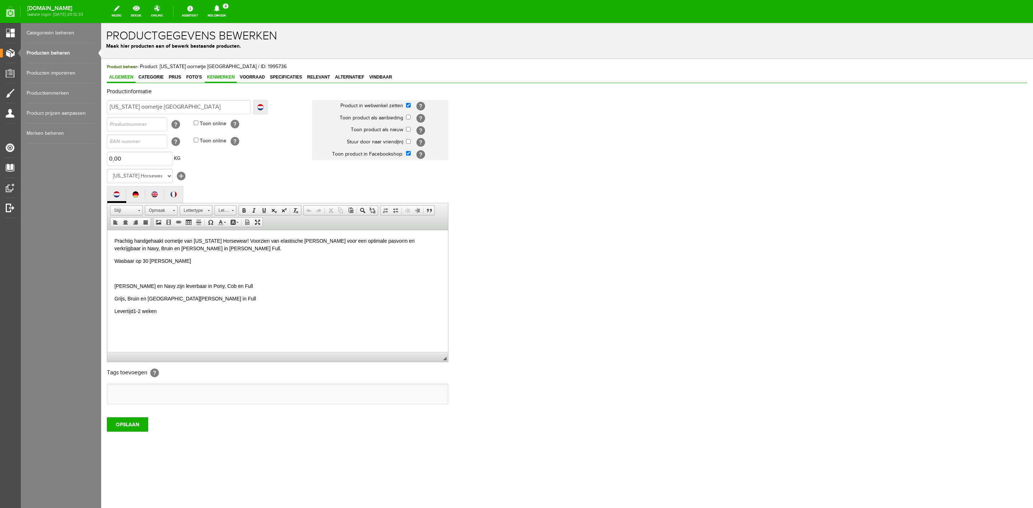
click at [214, 75] on span "Kenmerken" at bounding box center [221, 77] width 32 height 5
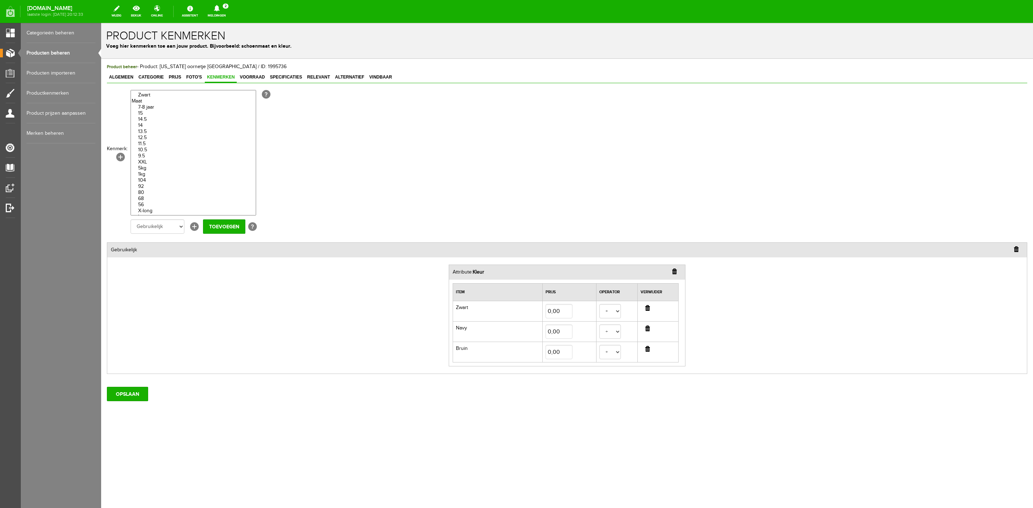
scroll to position [2152, 0]
click at [153, 98] on option "Zwart" at bounding box center [193, 94] width 125 height 6
click at [151, 85] on option "Navy" at bounding box center [193, 82] width 125 height 6
click at [152, 91] on option "Bruin" at bounding box center [193, 88] width 125 height 6
click at [154, 61] on option "[GEOGRAPHIC_DATA]" at bounding box center [193, 58] width 125 height 6
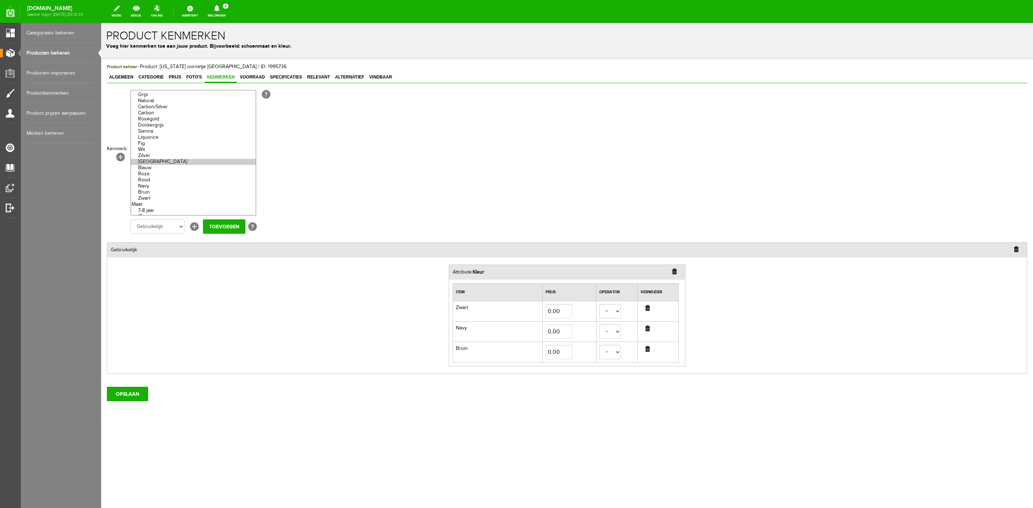
scroll to position [2045, 0]
select select "85327|336222"
click at [158, 102] on option "Grijs" at bounding box center [193, 98] width 125 height 6
click at [229, 228] on input "Toevoegen" at bounding box center [224, 227] width 42 height 14
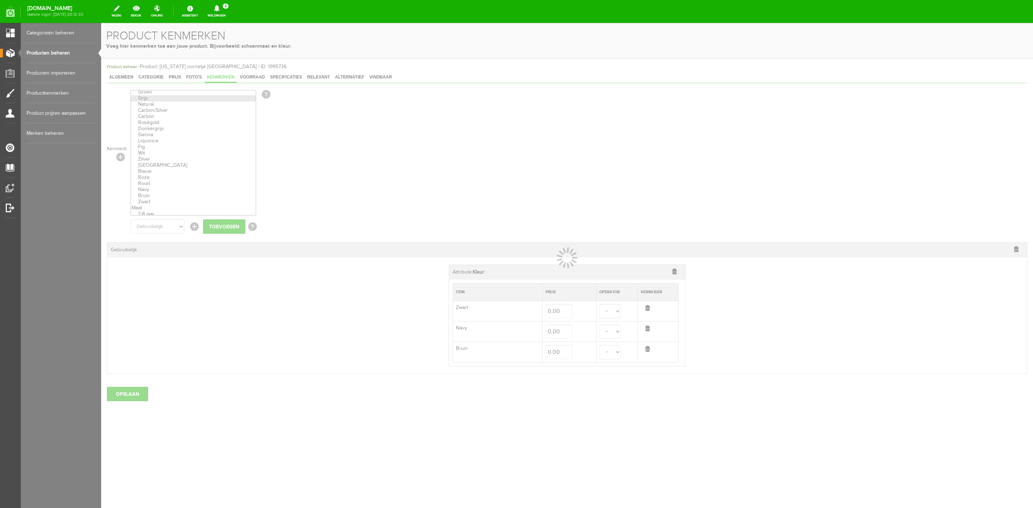
select select
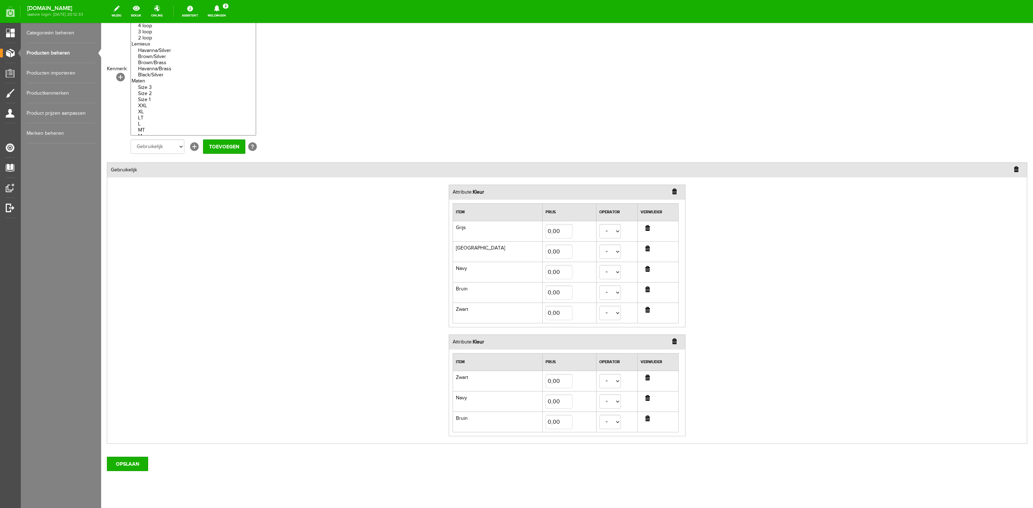
scroll to position [99, 0]
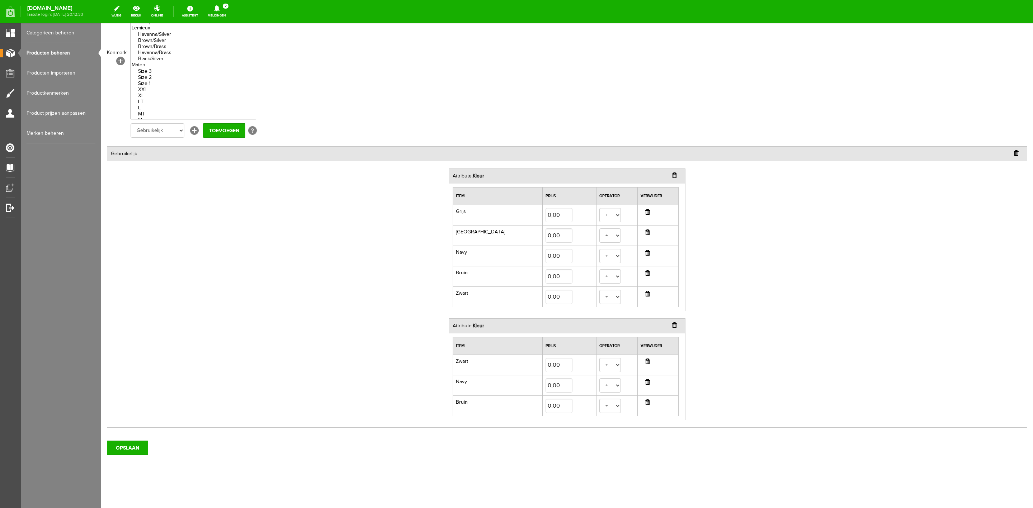
click at [672, 322] on input "button" at bounding box center [674, 325] width 5 height 6
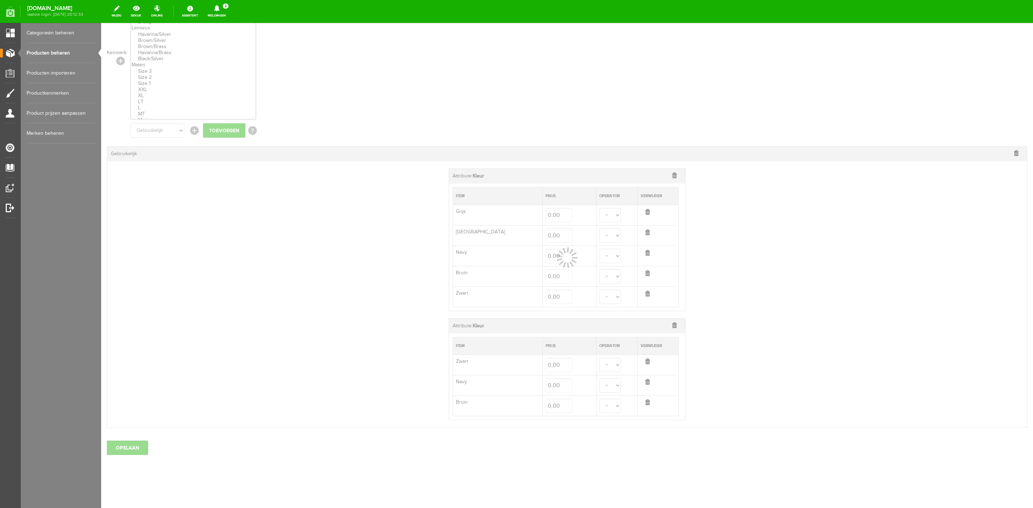
scroll to position [0, 0]
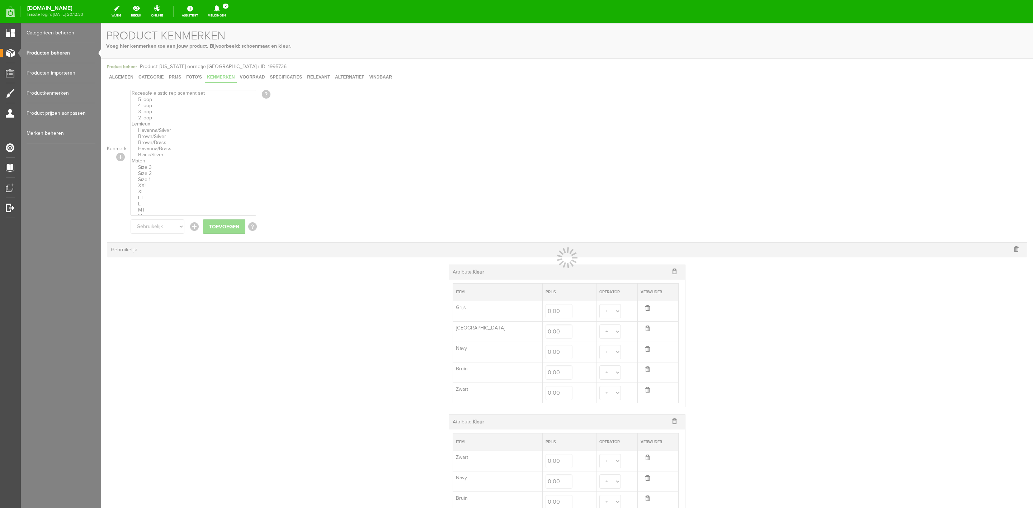
select select
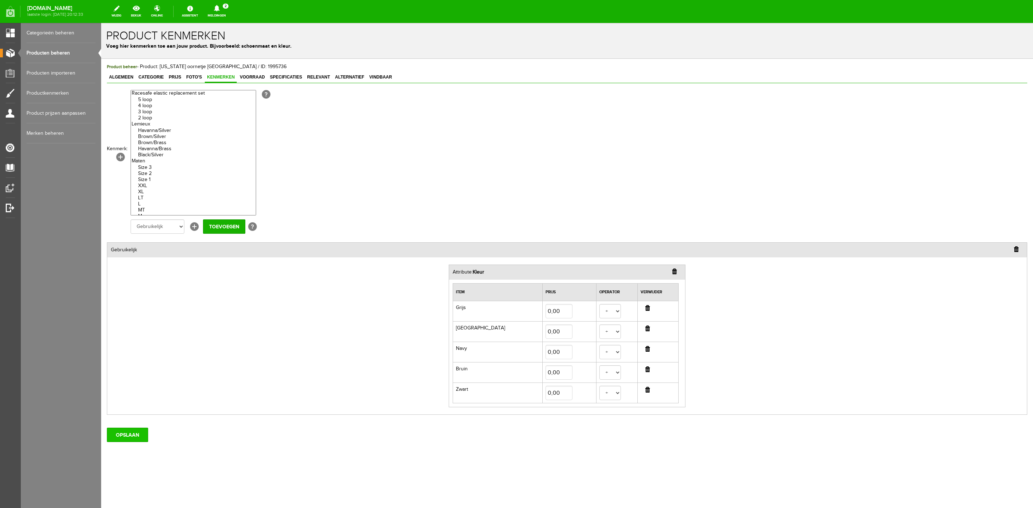
click at [126, 436] on input "OPSLAAN" at bounding box center [127, 435] width 41 height 14
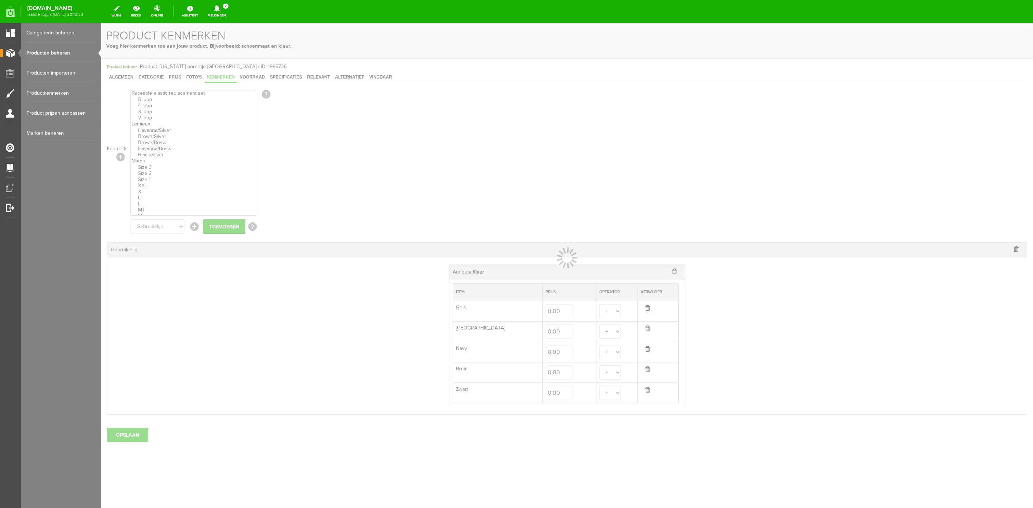
select select
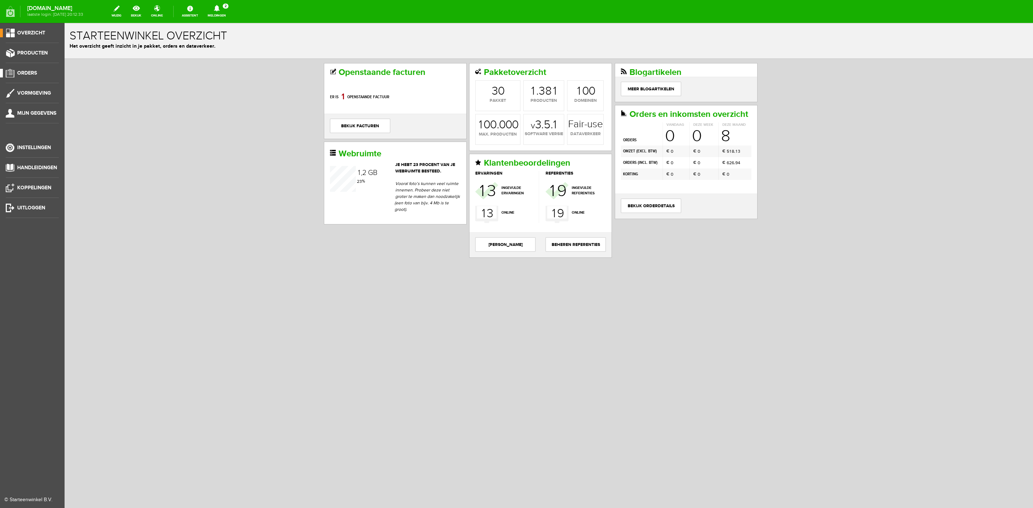
click at [29, 74] on span "Orders" at bounding box center [27, 73] width 20 height 6
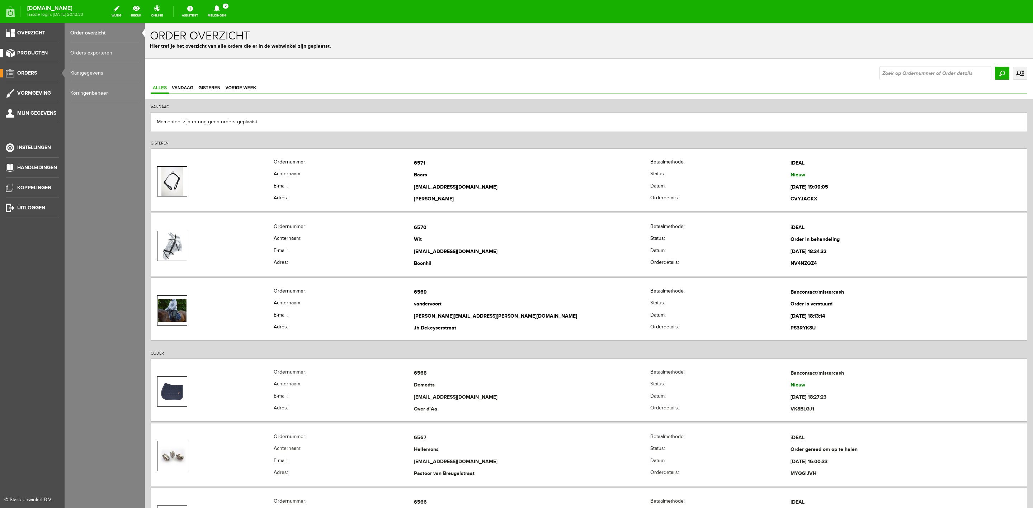
click at [41, 53] on span "Producten" at bounding box center [32, 53] width 30 height 6
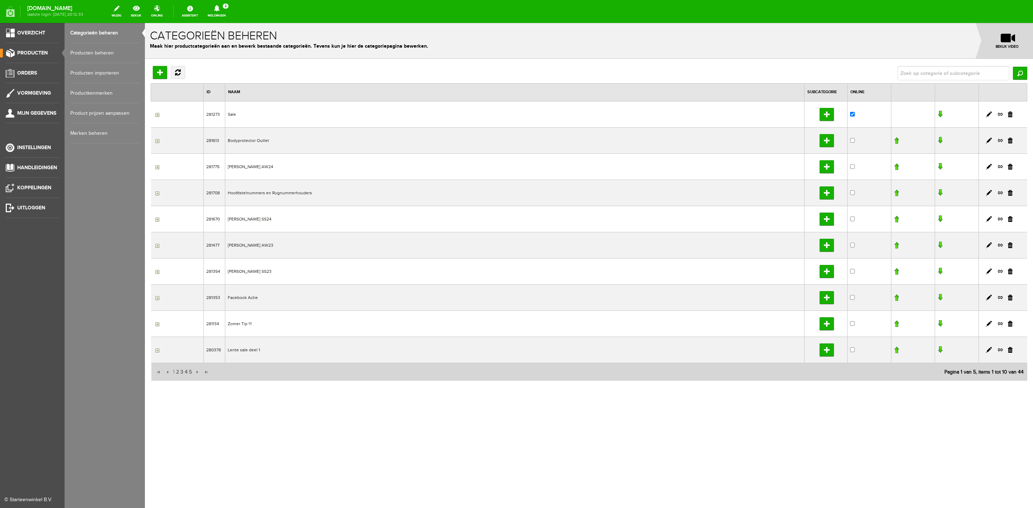
click at [86, 50] on link "Producten beheren" at bounding box center [104, 53] width 69 height 20
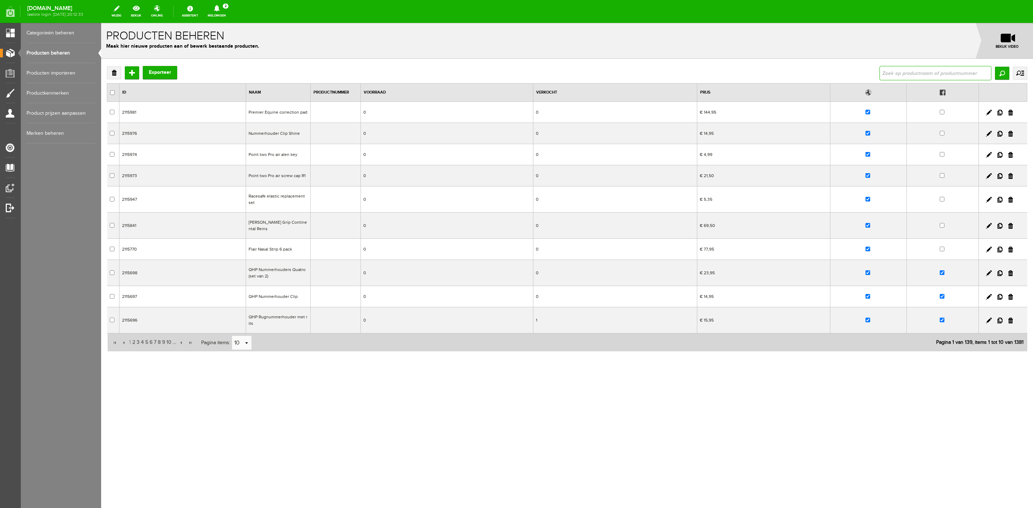
click at [940, 72] on input "text" at bounding box center [936, 73] width 112 height 14
type input "straps"
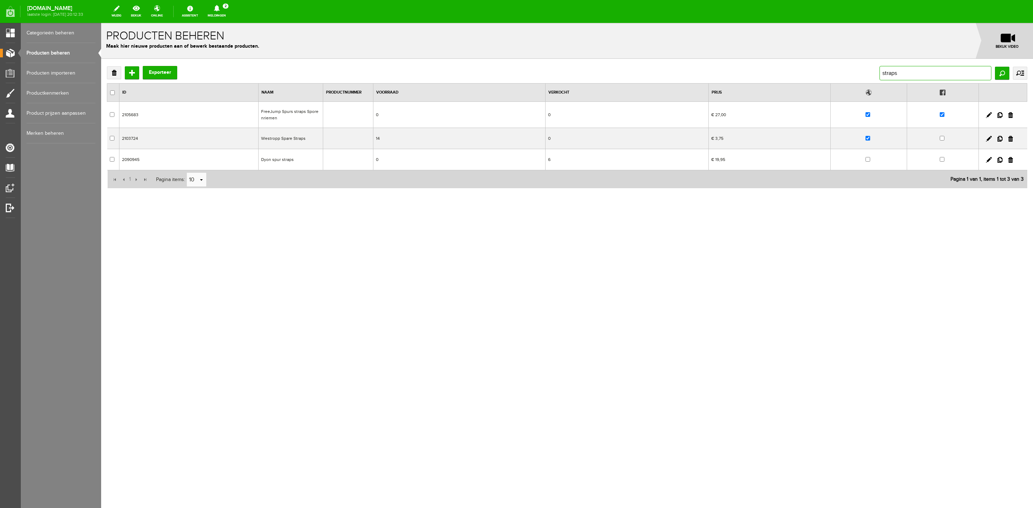
click at [935, 73] on input "straps" at bounding box center [936, 73] width 112 height 14
type input "strap"
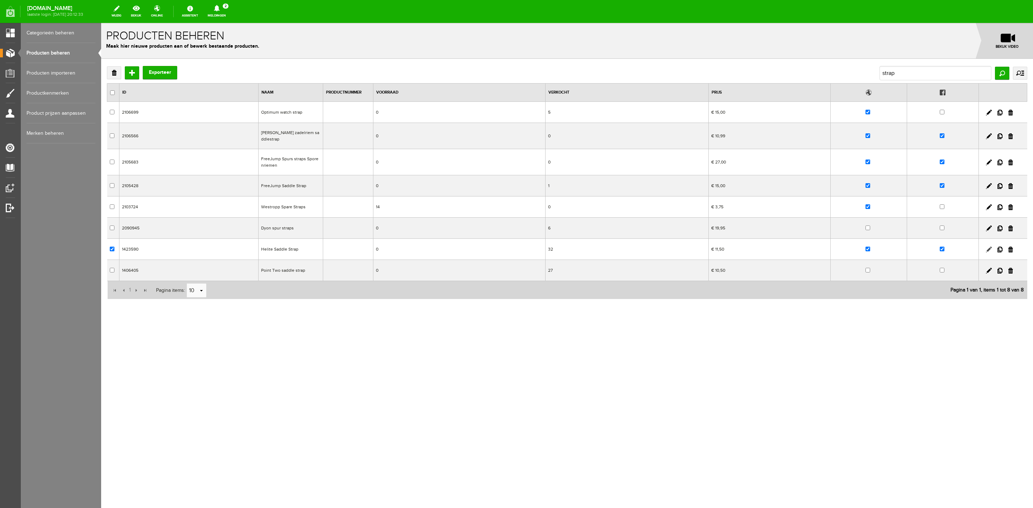
click at [989, 250] on link at bounding box center [989, 250] width 6 height 6
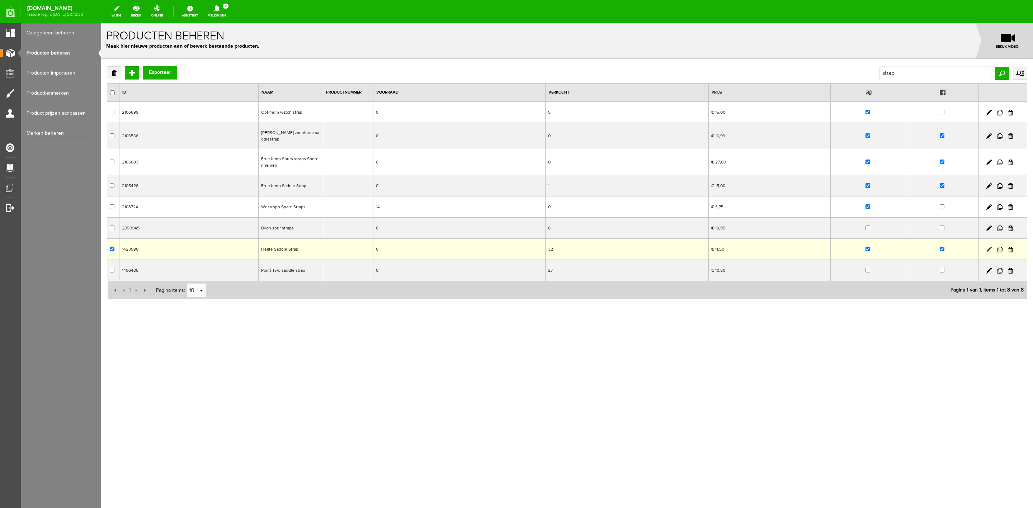
checkbox input "true"
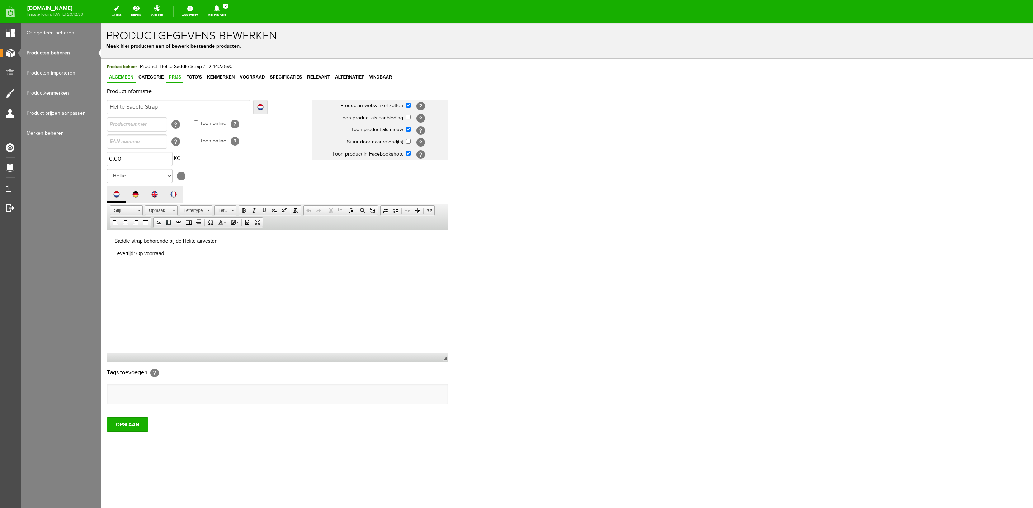
click at [169, 77] on span "Prijs" at bounding box center [174, 77] width 17 height 5
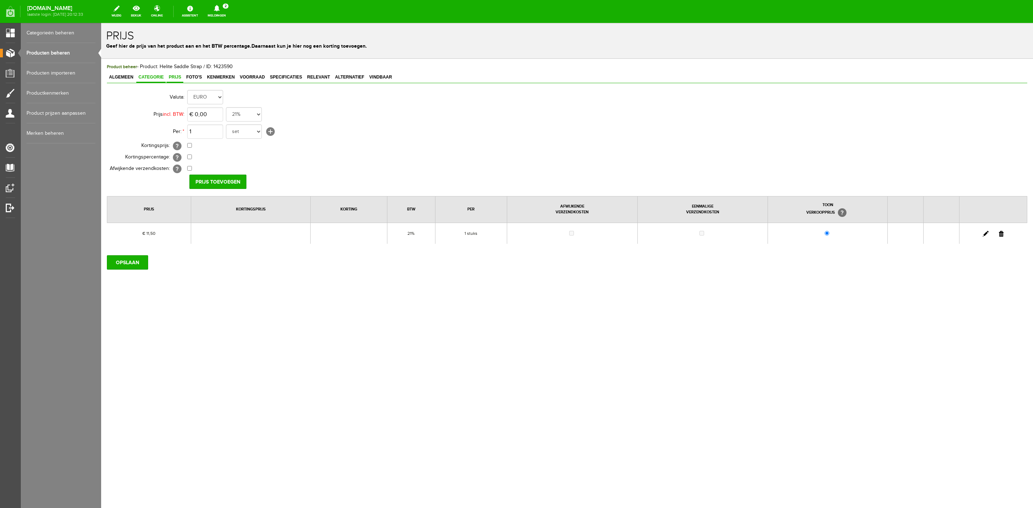
click at [152, 77] on span "Categorie" at bounding box center [150, 77] width 29 height 5
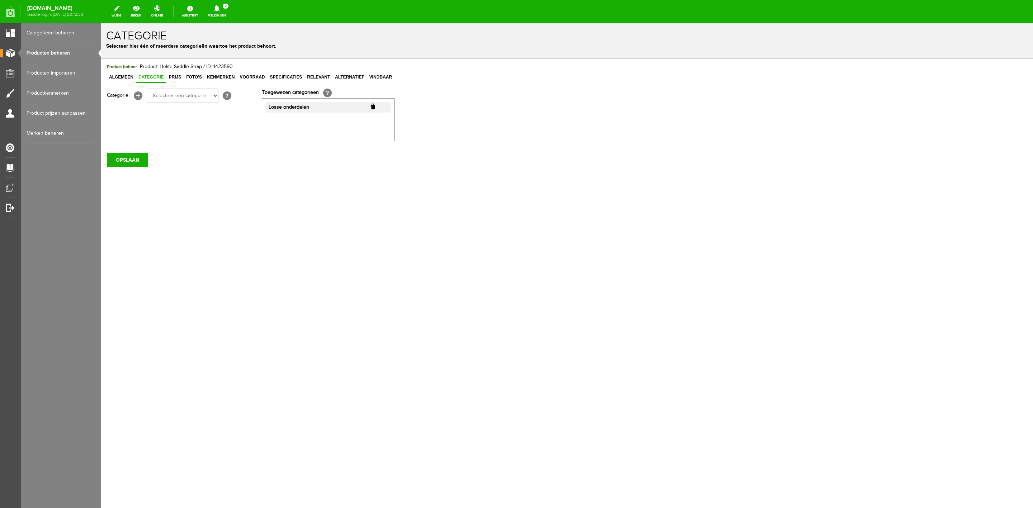
click at [166, 77] on span "Categorie" at bounding box center [150, 77] width 29 height 5
click at [171, 76] on span "Prijs" at bounding box center [174, 77] width 17 height 5
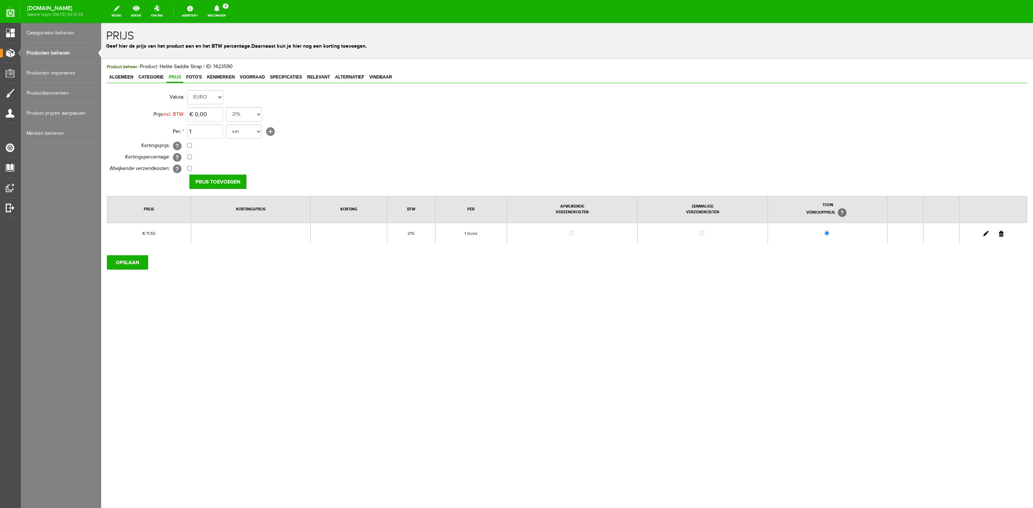
click at [986, 232] on link at bounding box center [986, 234] width 6 height 6
click at [213, 112] on input "11,5" at bounding box center [205, 114] width 36 height 14
type input "€ 12,25"
click at [212, 180] on input "[PERSON_NAME]" at bounding box center [215, 182] width 52 height 14
click at [133, 267] on input "OPSLAAN" at bounding box center [127, 262] width 41 height 14
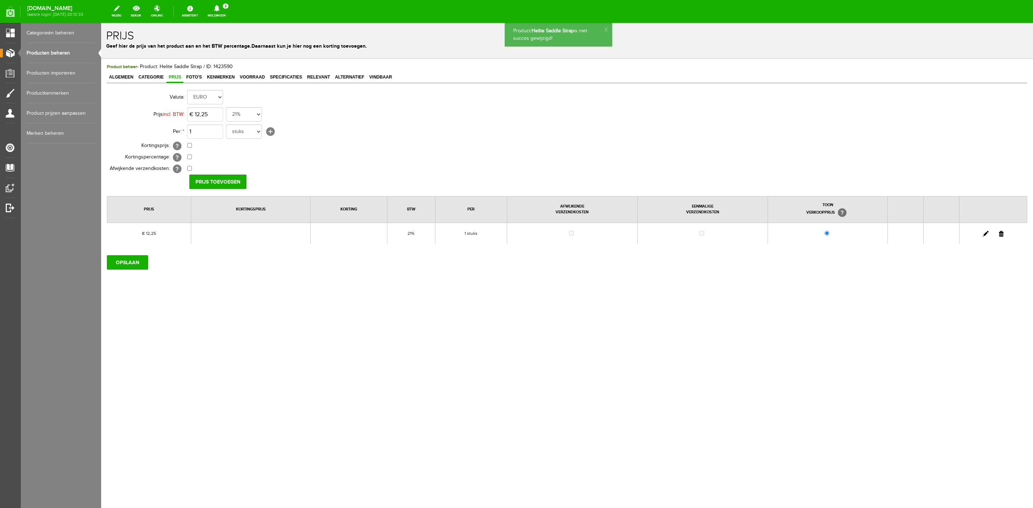
click at [192, 71] on div "Product beheer - Product: Helite Saddle Strap / ID: 1423590 Algemeen Categorie …" at bounding box center [567, 166] width 920 height 207
click at [192, 73] on link "Foto's" at bounding box center [194, 77] width 20 height 10
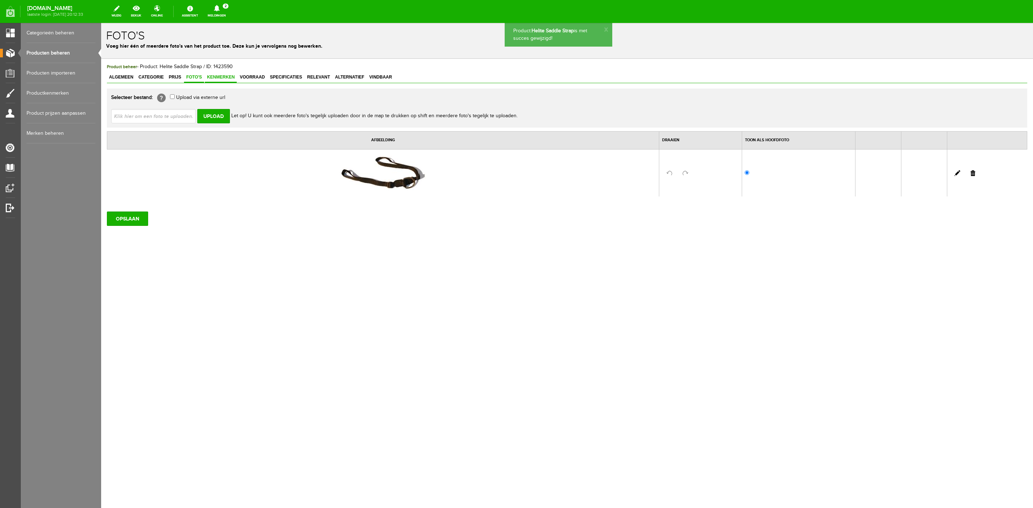
click at [232, 77] on span "Kenmerken" at bounding box center [221, 77] width 32 height 5
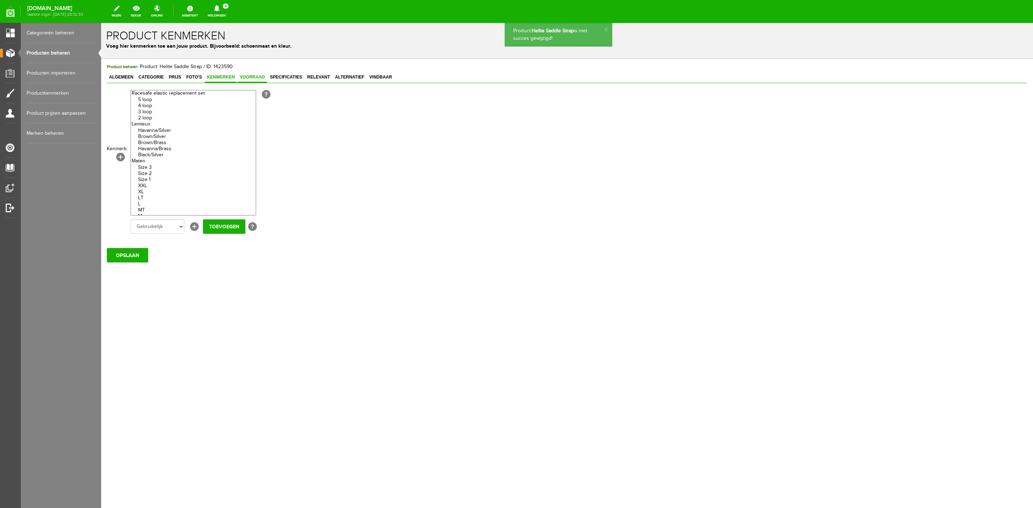
click at [250, 76] on span "Voorraad" at bounding box center [251, 77] width 29 height 5
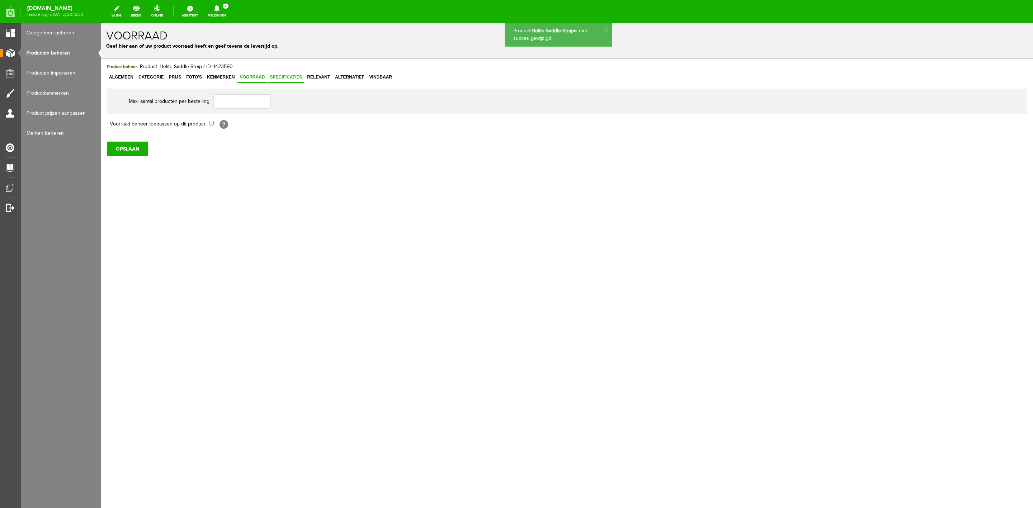
click at [300, 77] on span "Specificaties" at bounding box center [286, 77] width 37 height 5
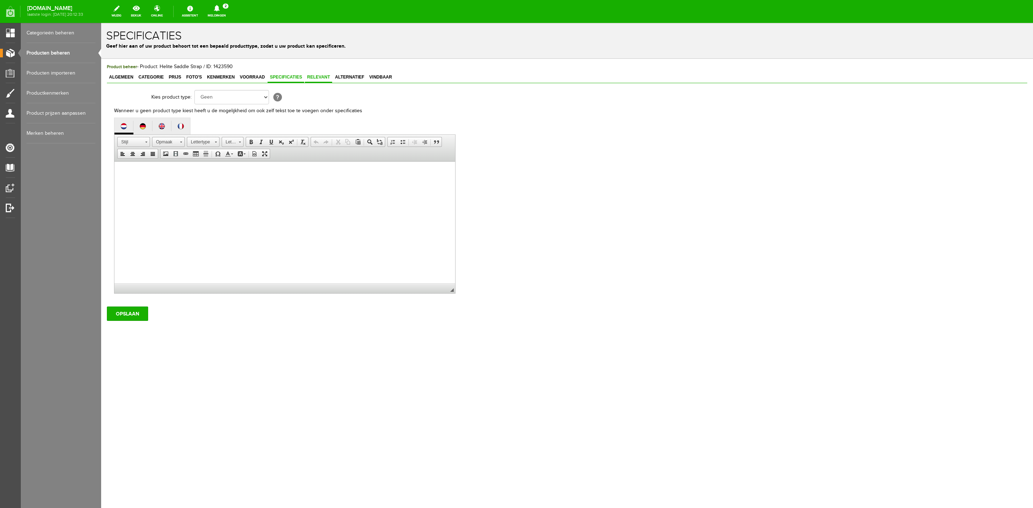
click at [324, 77] on span "Relevant" at bounding box center [318, 77] width 27 height 5
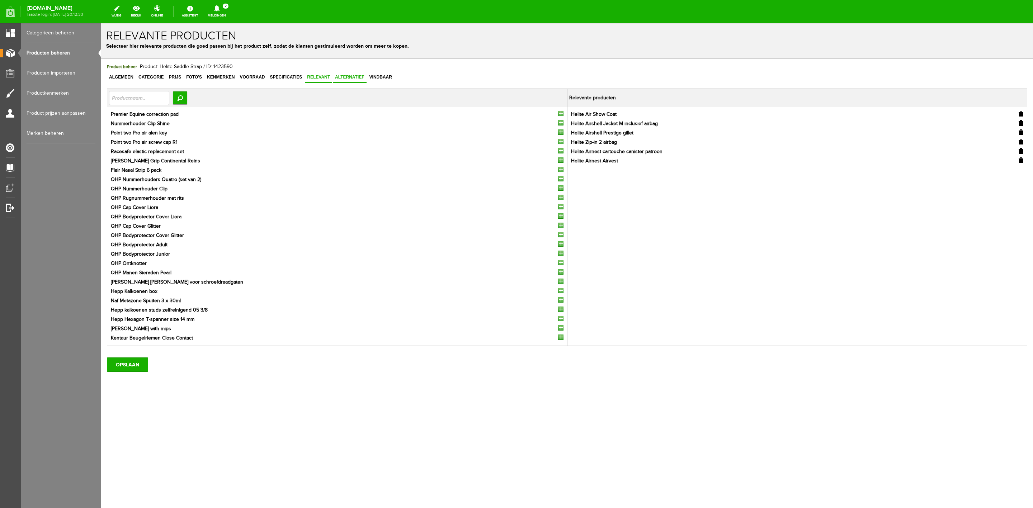
click at [353, 76] on span "Alternatief" at bounding box center [350, 77] width 34 height 5
click at [386, 76] on span "Vindbaar" at bounding box center [380, 77] width 27 height 5
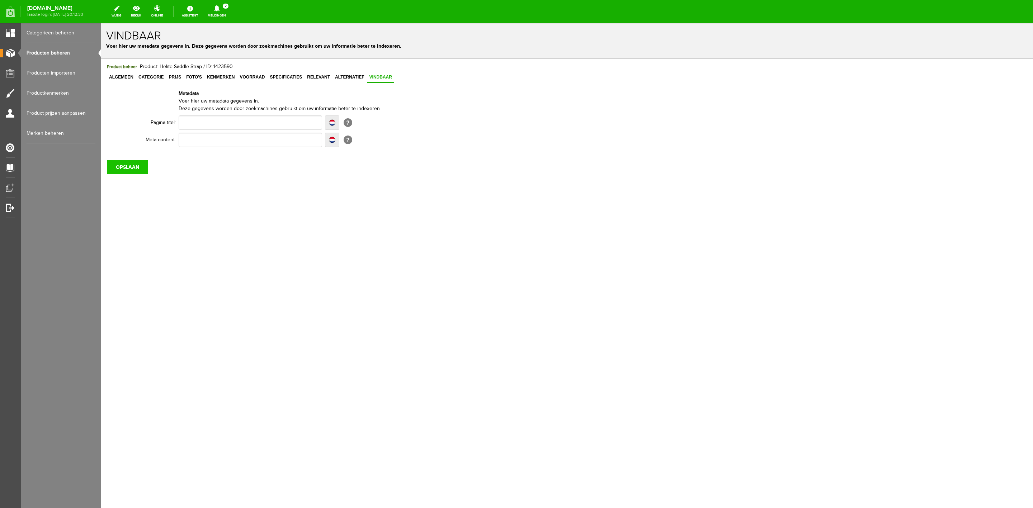
click at [131, 169] on input "OPSLAAN" at bounding box center [127, 167] width 41 height 14
click at [223, 15] on link "Meldingen 2 Nieuwe orders Er is een nieuwe order( #6571 ) geplaatst door Renate…" at bounding box center [216, 12] width 27 height 16
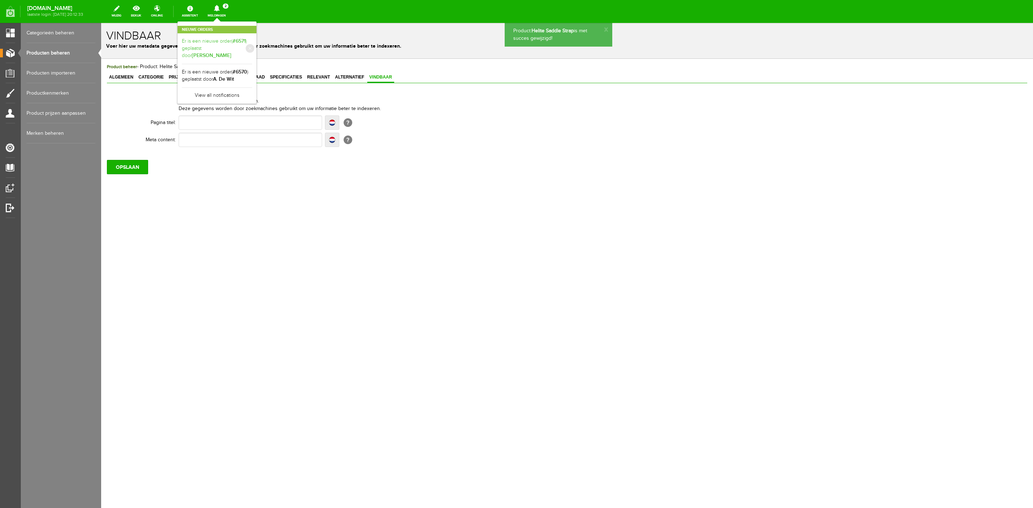
click at [232, 41] on link "Er is een nieuwe order( #6571 ) geplaatst door Renate Baars" at bounding box center [217, 49] width 70 height 22
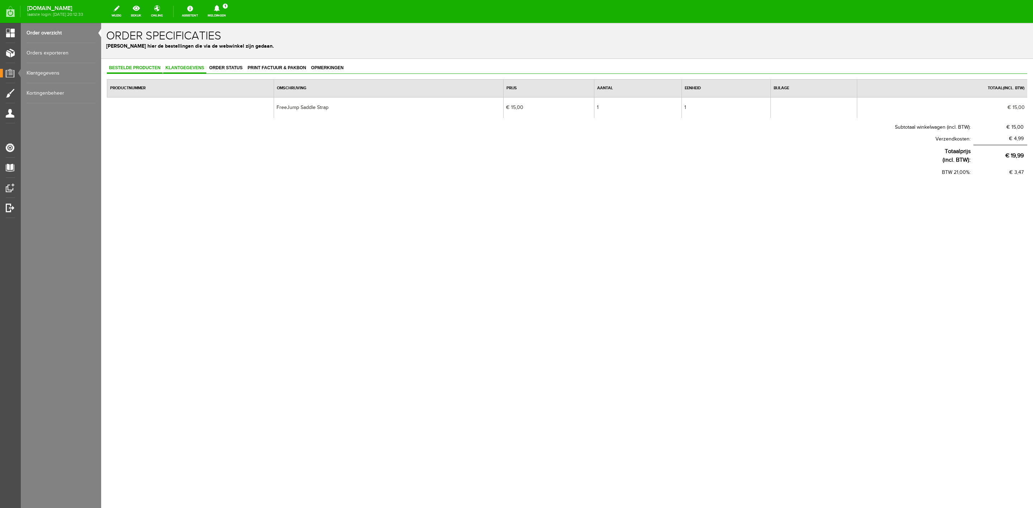
click at [174, 72] on link "Klantgegevens" at bounding box center [184, 68] width 43 height 10
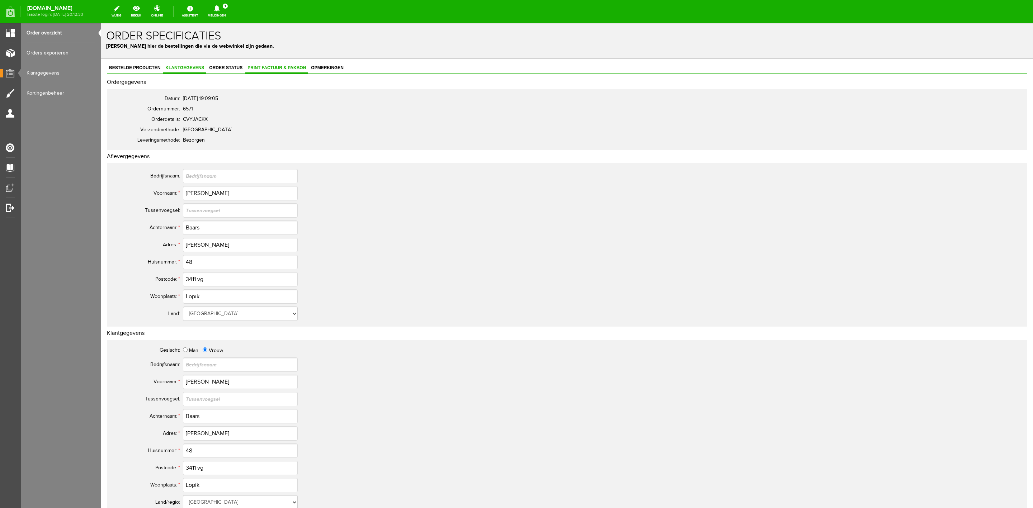
click at [273, 68] on span "Print factuur & pakbon" at bounding box center [276, 67] width 63 height 5
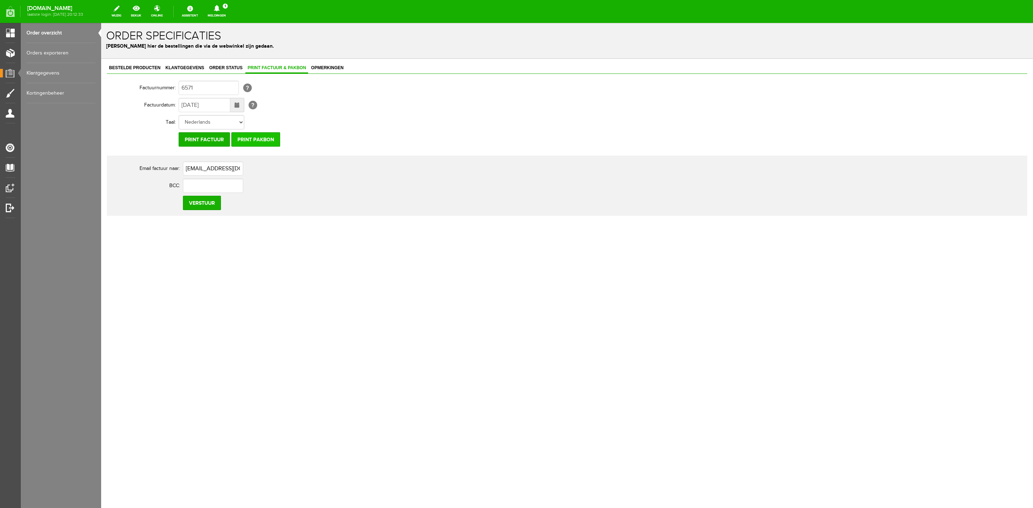
click at [265, 136] on input "Print pakbon" at bounding box center [255, 139] width 49 height 14
click at [260, 137] on input "Print pakbon" at bounding box center [255, 139] width 49 height 14
click at [139, 70] on link "Bestelde producten" at bounding box center [135, 68] width 56 height 10
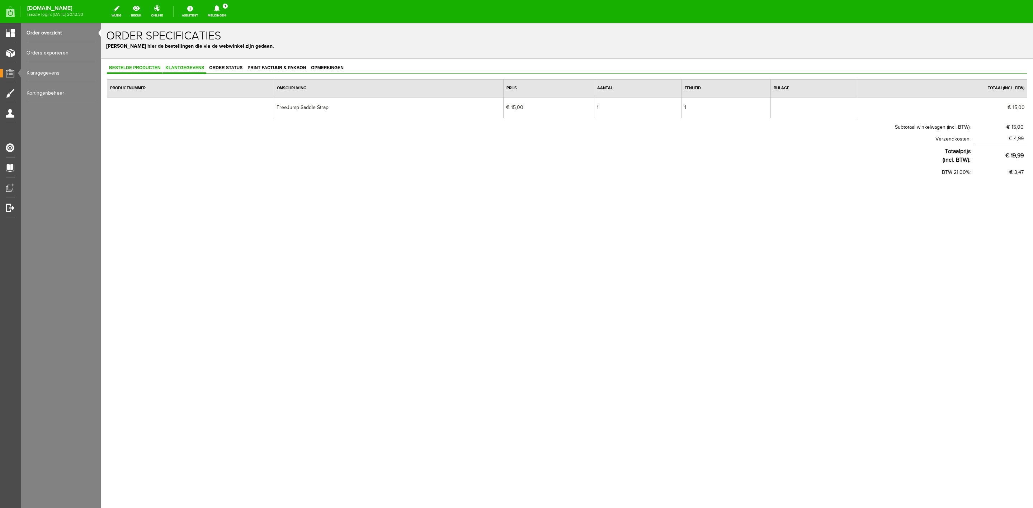
click at [185, 67] on span "Klantgegevens" at bounding box center [184, 67] width 43 height 5
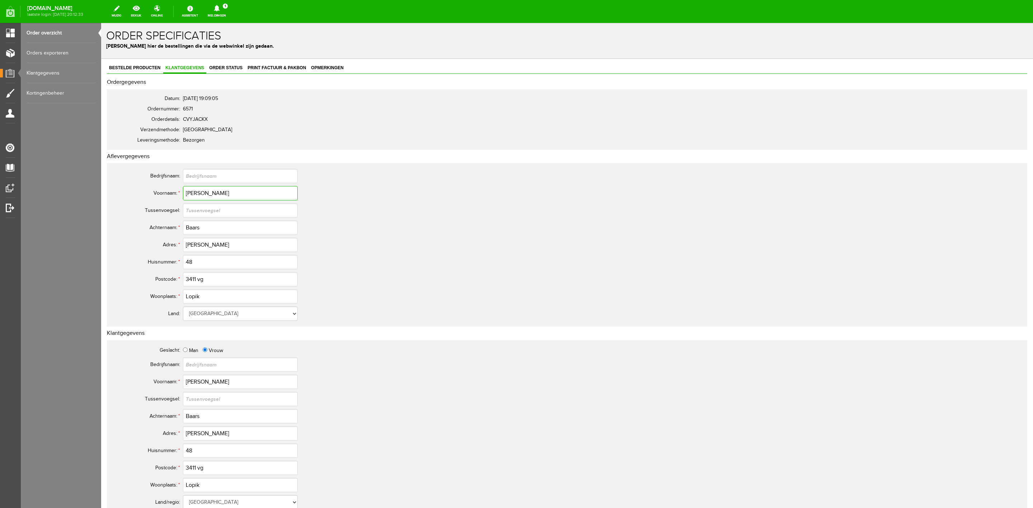
click at [192, 190] on input "Renate" at bounding box center [240, 193] width 115 height 14
click at [194, 228] on input "Baars" at bounding box center [240, 228] width 115 height 14
click at [194, 227] on input "Baars" at bounding box center [240, 228] width 115 height 14
click at [192, 227] on input "Baars" at bounding box center [240, 228] width 115 height 14
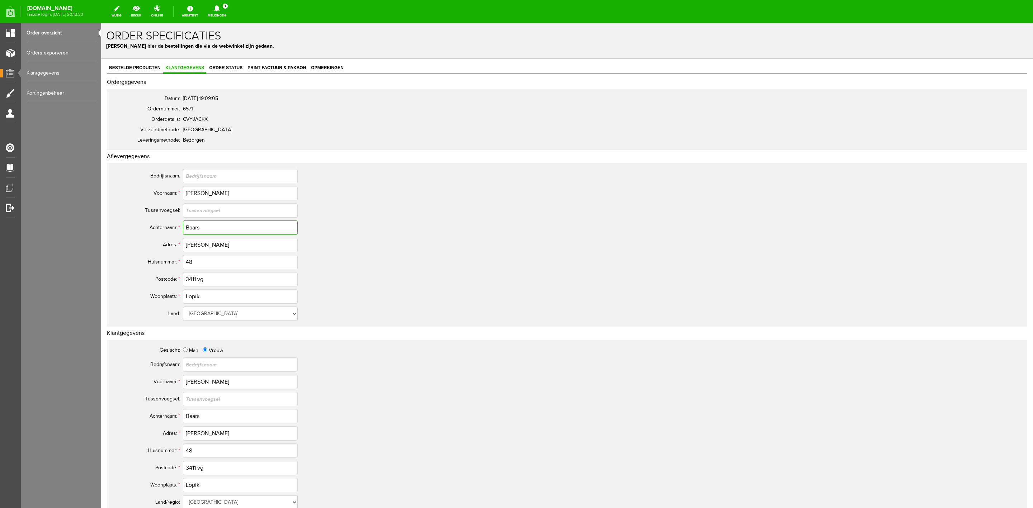
click at [192, 227] on input "Baars" at bounding box center [240, 228] width 115 height 14
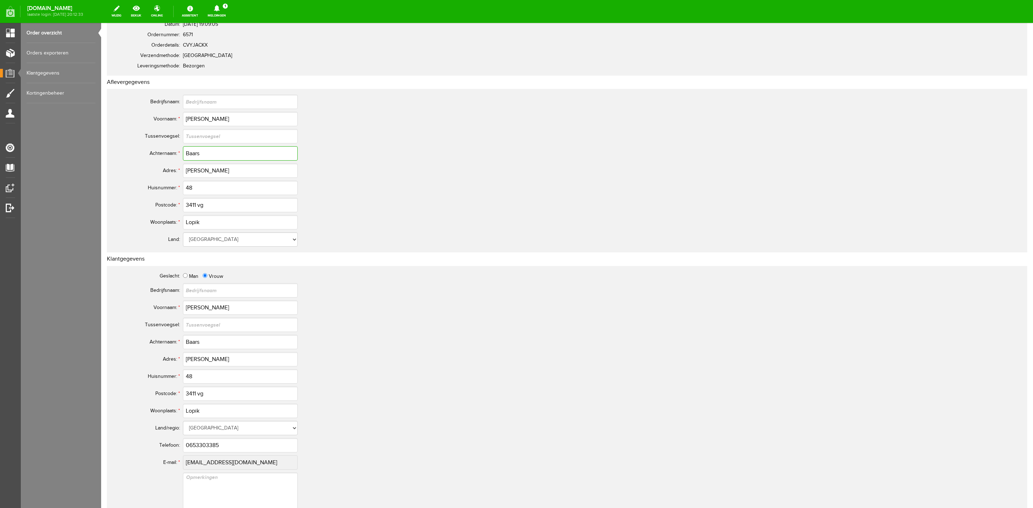
scroll to position [108, 0]
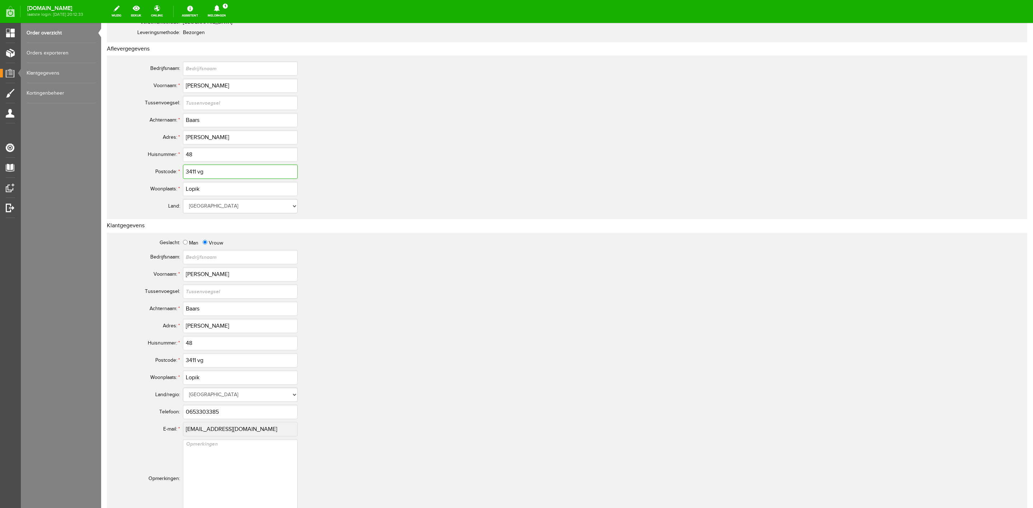
click at [196, 173] on input "3411 vg" at bounding box center [240, 172] width 115 height 14
click at [211, 413] on input "0653303385" at bounding box center [240, 412] width 115 height 14
click at [211, 412] on input "0653303385" at bounding box center [240, 412] width 115 height 14
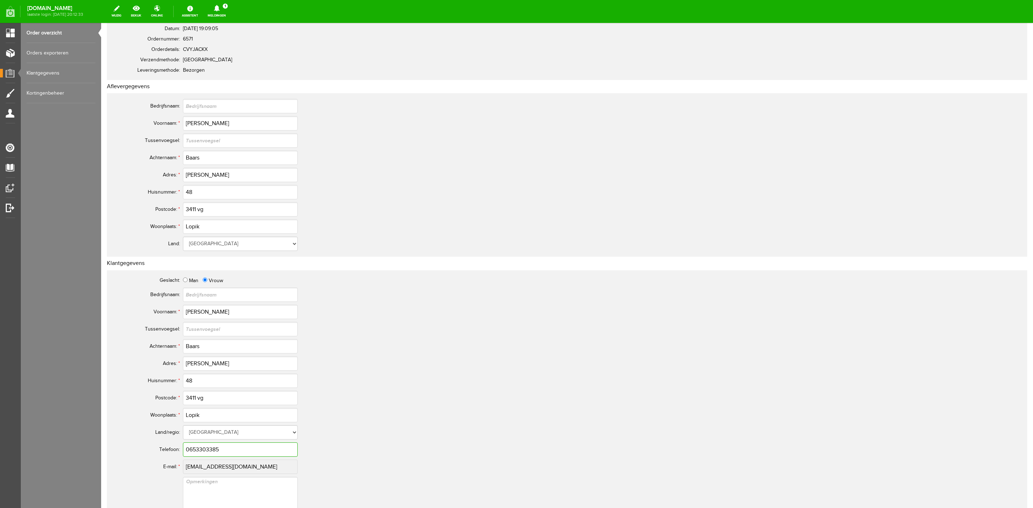
scroll to position [0, 0]
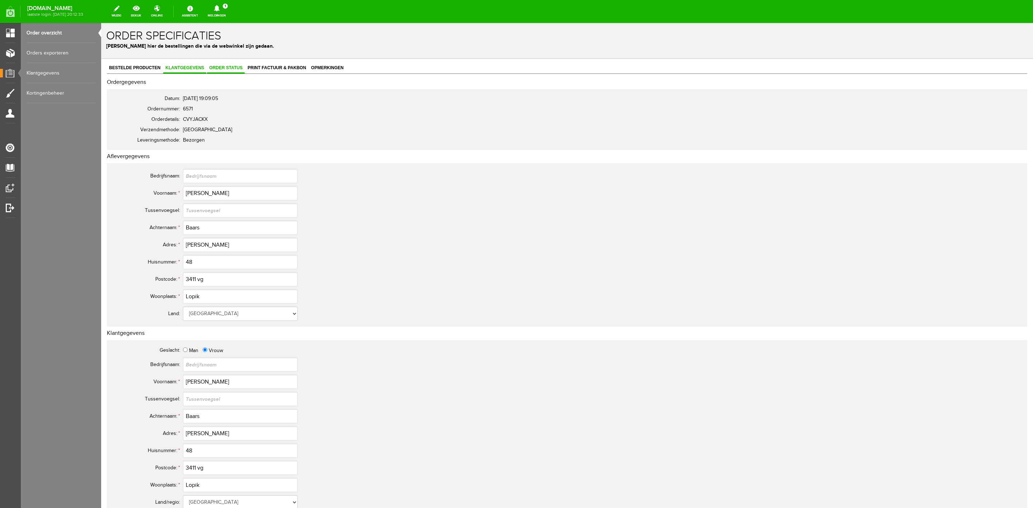
click at [234, 73] on link "Order status" at bounding box center [226, 68] width 38 height 10
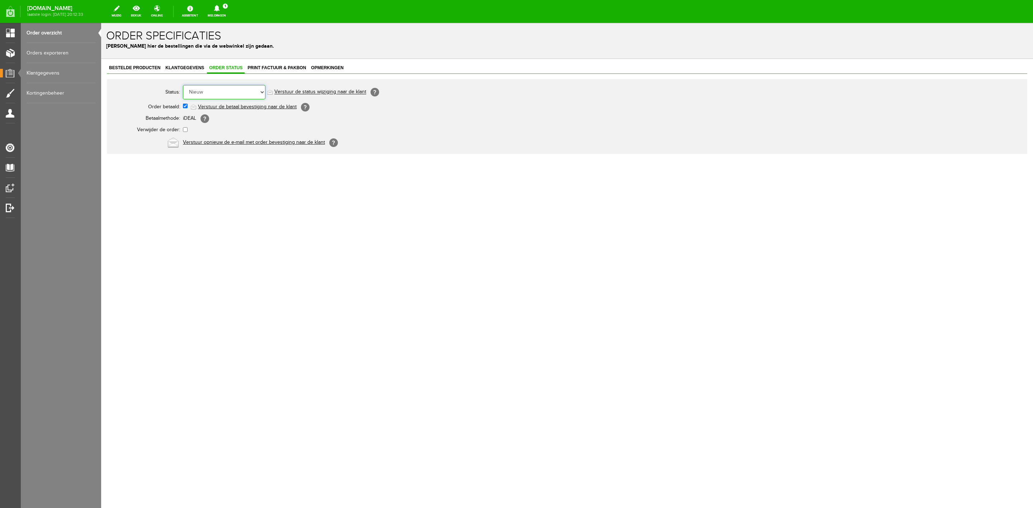
click at [236, 95] on select "Order niet afgerond Nieuw Order in behandeling Wacht op leverancier Wacht op be…" at bounding box center [224, 92] width 83 height 14
select select "5"
click at [183, 85] on select "Order niet afgerond Nieuw Order in behandeling Wacht op leverancier Wacht op be…" at bounding box center [224, 92] width 83 height 14
click at [289, 91] on link "Verstuur de status wijziging naar de klant" at bounding box center [320, 92] width 92 height 6
click at [156, 68] on span "Bestelde producten" at bounding box center [135, 67] width 56 height 5
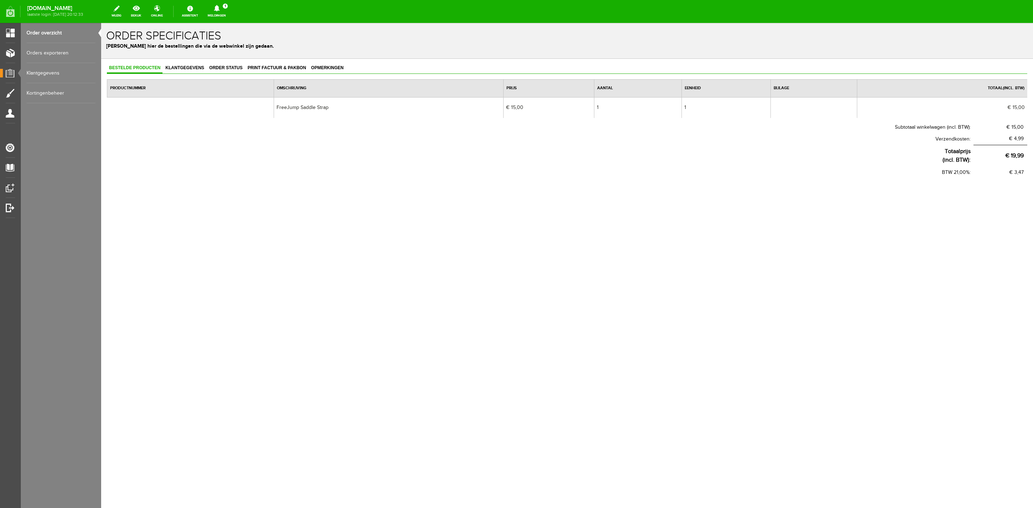
click at [609, 264] on body "De e-mail is met succes verstuurd! x Order specificaties Beheer hier de bestell…" at bounding box center [567, 265] width 932 height 485
click at [194, 70] on link "Klantgegevens" at bounding box center [184, 68] width 43 height 10
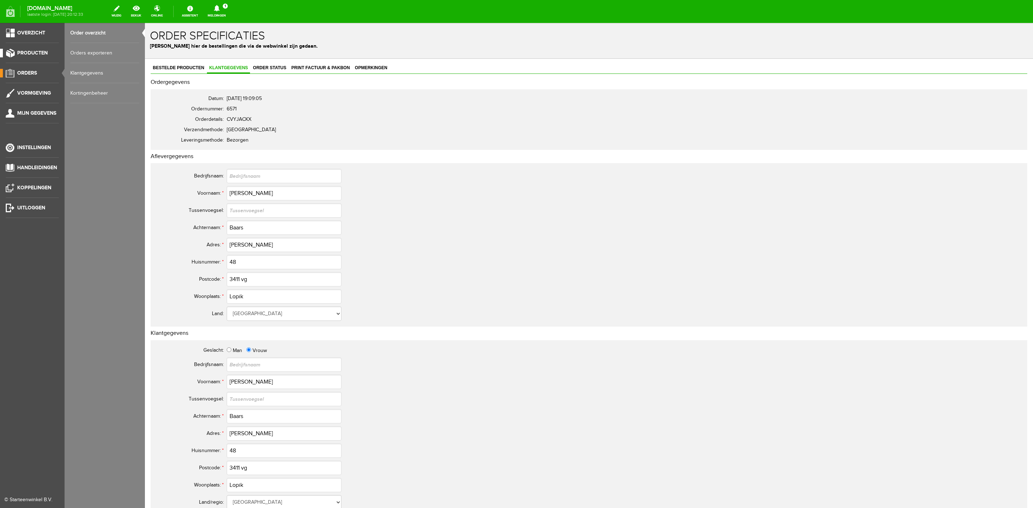
click at [34, 55] on span "Producten" at bounding box center [32, 53] width 30 height 6
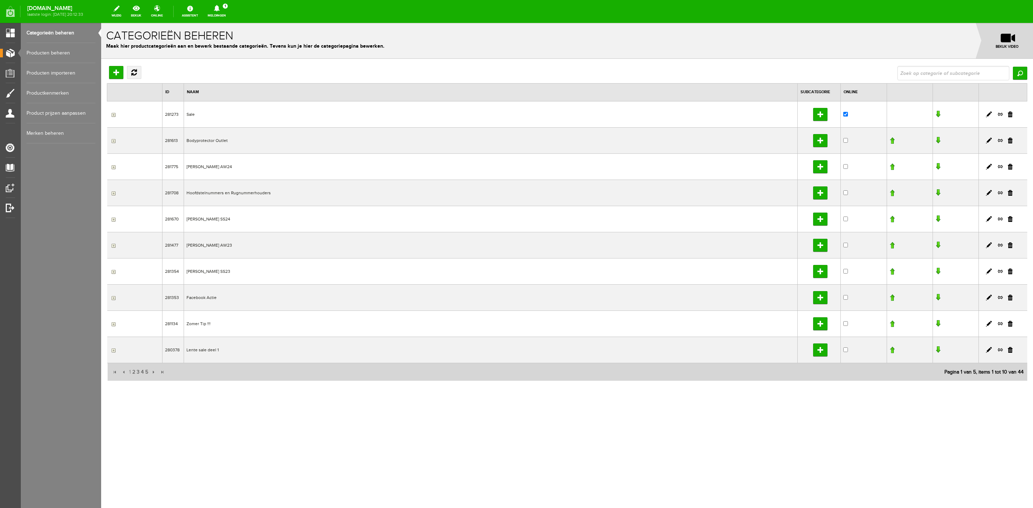
click at [67, 56] on link "Producten beheren" at bounding box center [61, 53] width 69 height 20
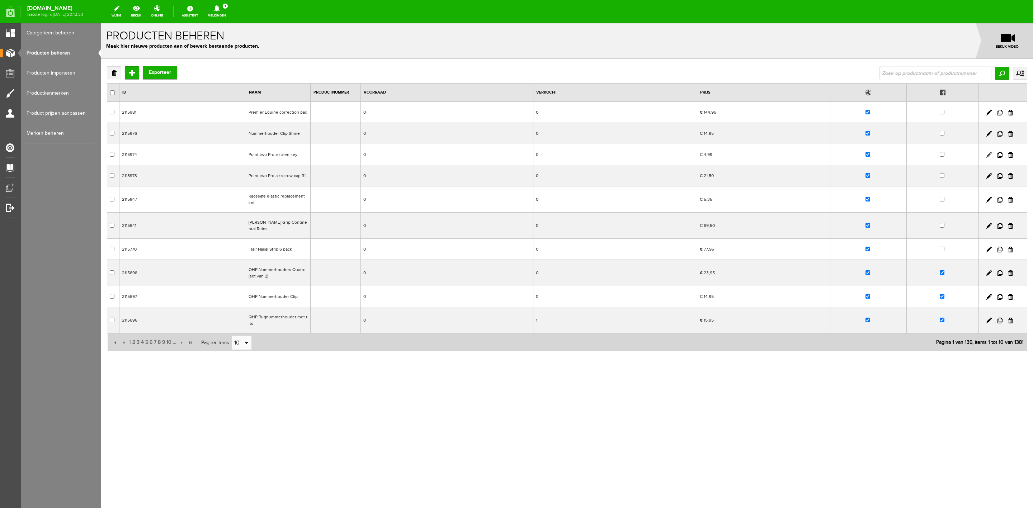
click at [987, 158] on link at bounding box center [989, 155] width 6 height 6
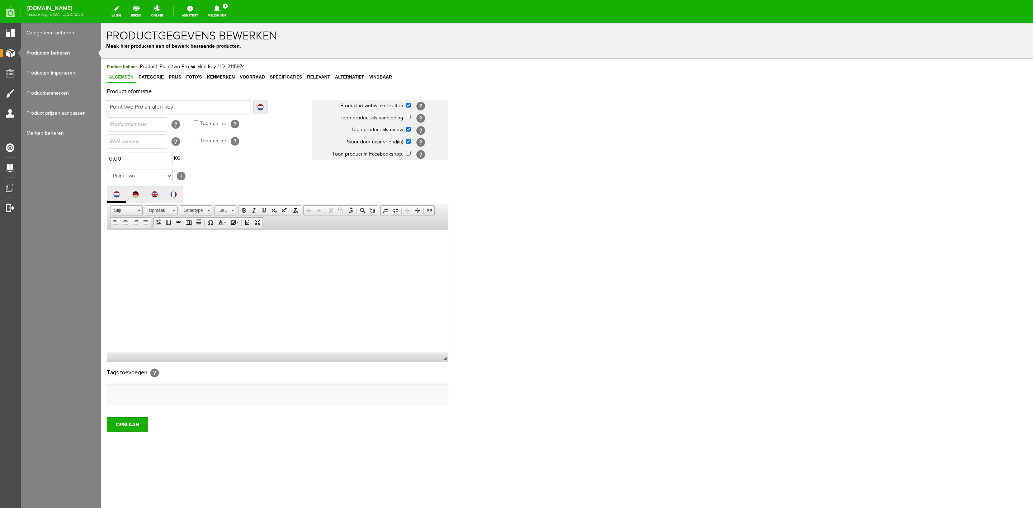
click at [213, 105] on input "Point two Pro air alen key" at bounding box center [178, 107] width 143 height 14
type input "Point two Pro air alen key"
type input "Point two Pro air alen key ("
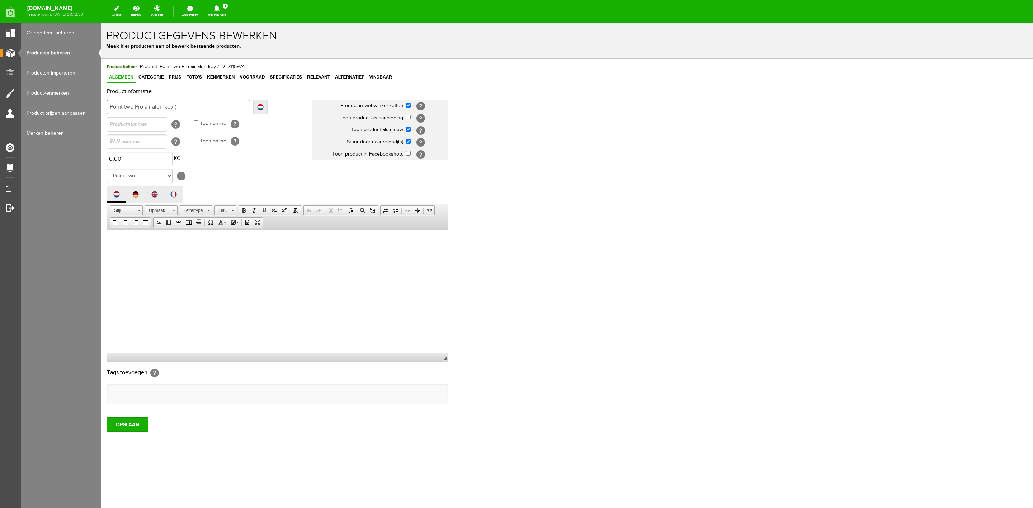
type input "Point two Pro air alen key (i"
type input "Point two Pro air alen key (in"
type input "Point two Pro air alen key (inb"
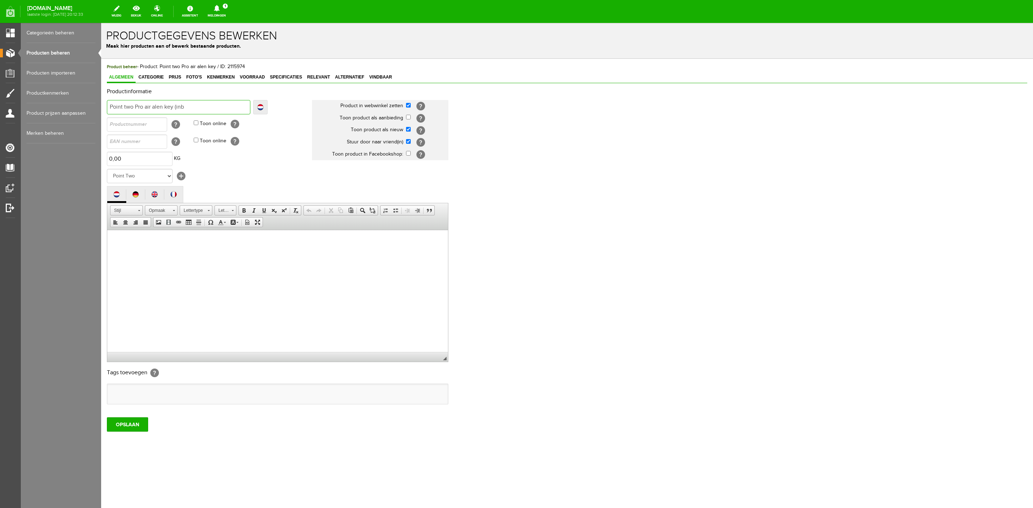
type input "Point two Pro air alen key (inb"
type input "Point two Pro air alen key (inbus"
type input "Point two Pro air alen key (inbus)"
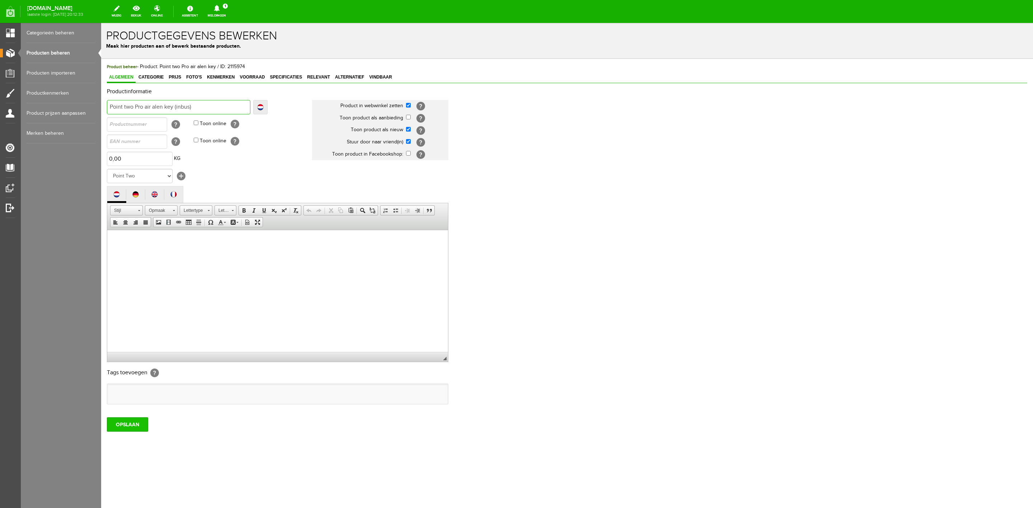
type input "Point two Pro air alen key (inbus)"
click at [132, 431] on input "OPSLAAN" at bounding box center [127, 425] width 41 height 14
click at [227, 16] on link "Meldingen 1 Nieuwe orders Er is een nieuwe order( #6570 ) geplaatst door A. De …" at bounding box center [216, 12] width 27 height 16
click at [230, 46] on b "A. De Wit" at bounding box center [223, 49] width 21 height 6
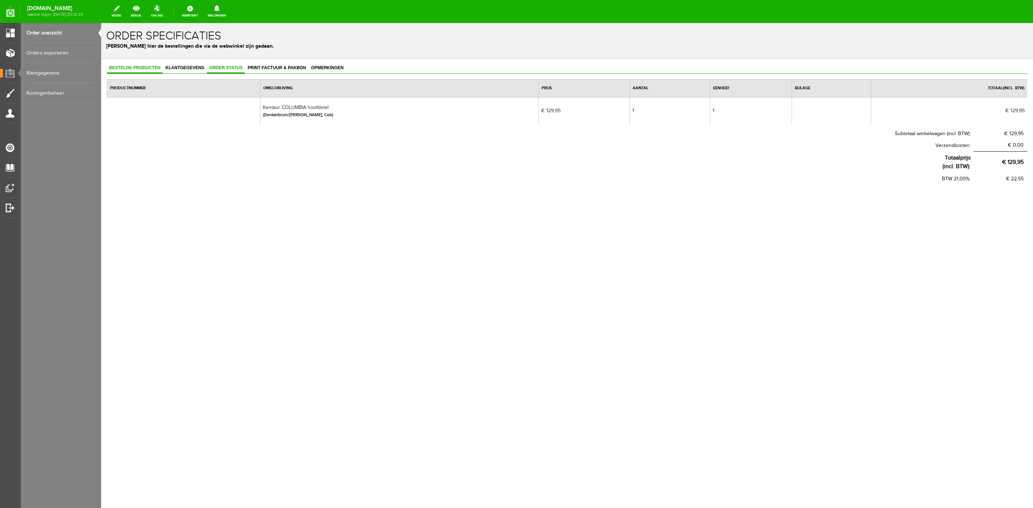
click at [240, 71] on link "Order status" at bounding box center [226, 68] width 38 height 10
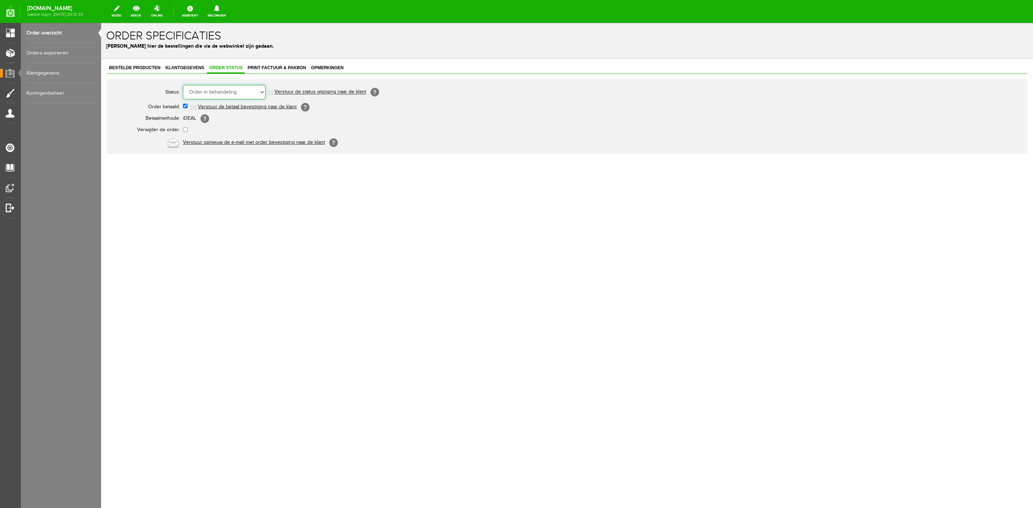
click at [237, 90] on select "Order niet afgerond Nieuw Order in behandeling Wacht op leverancier Wacht op be…" at bounding box center [224, 92] width 83 height 14
select select "12"
click at [183, 85] on select "Order niet afgerond Nieuw Order in behandeling Wacht op leverancier Wacht op be…" at bounding box center [224, 92] width 83 height 14
click at [71, 37] on link "Order overzicht" at bounding box center [61, 33] width 69 height 20
